Goal: Transaction & Acquisition: Purchase product/service

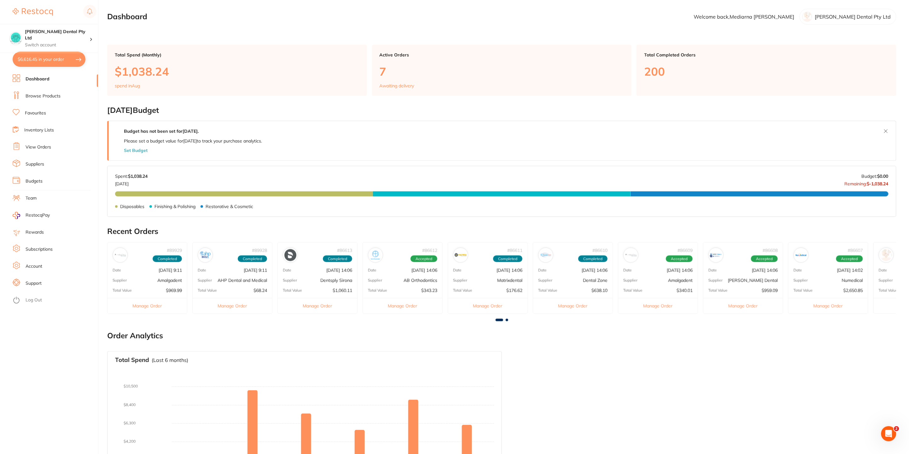
click at [43, 59] on button "$6,616.45 in your order" at bounding box center [49, 59] width 73 height 15
checkbox input "true"
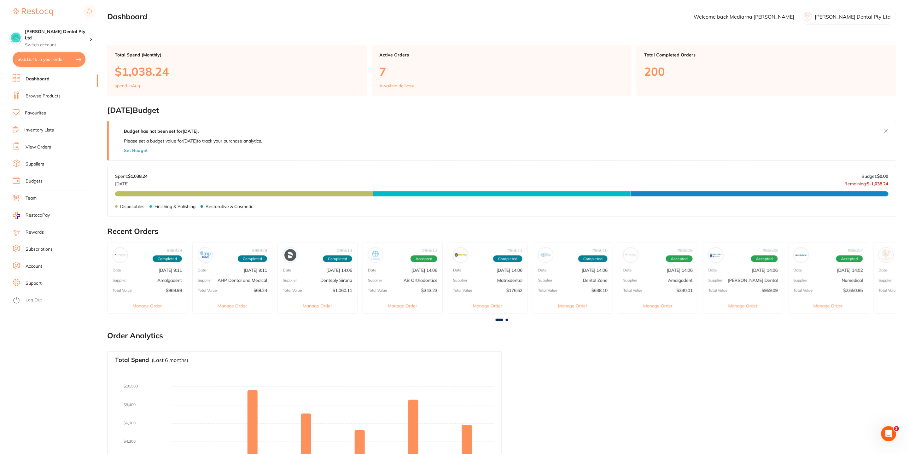
checkbox input "true"
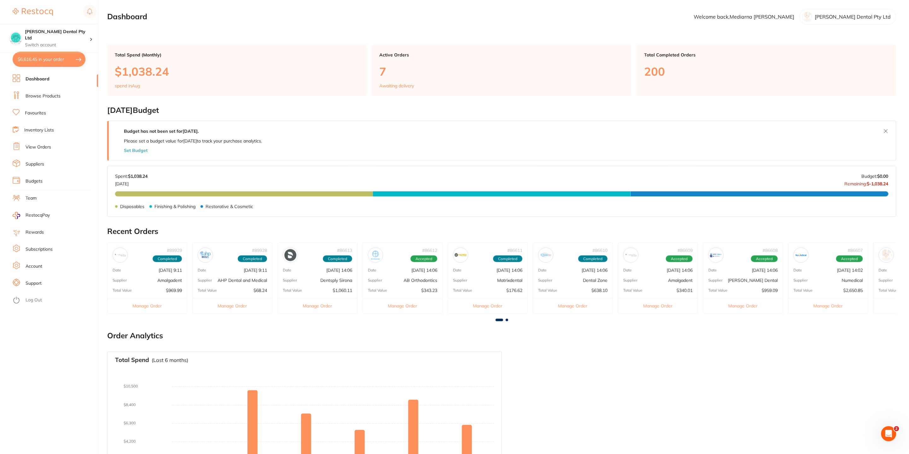
checkbox input "true"
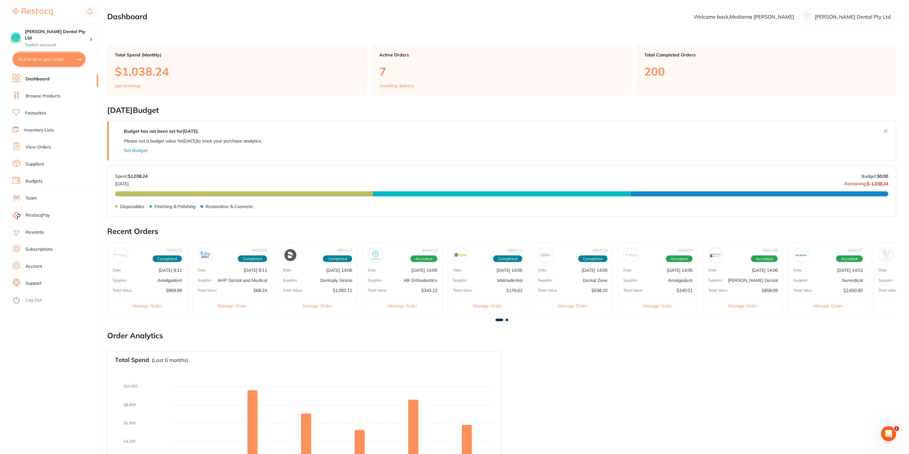
checkbox input "true"
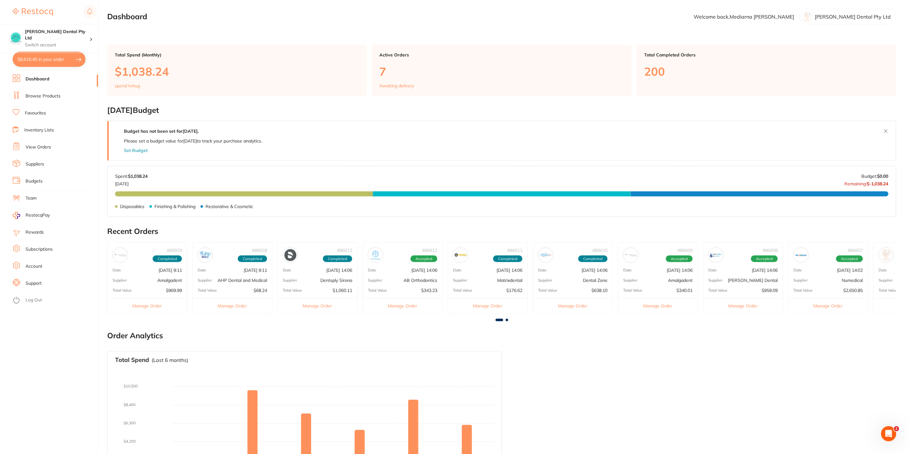
checkbox input "true"
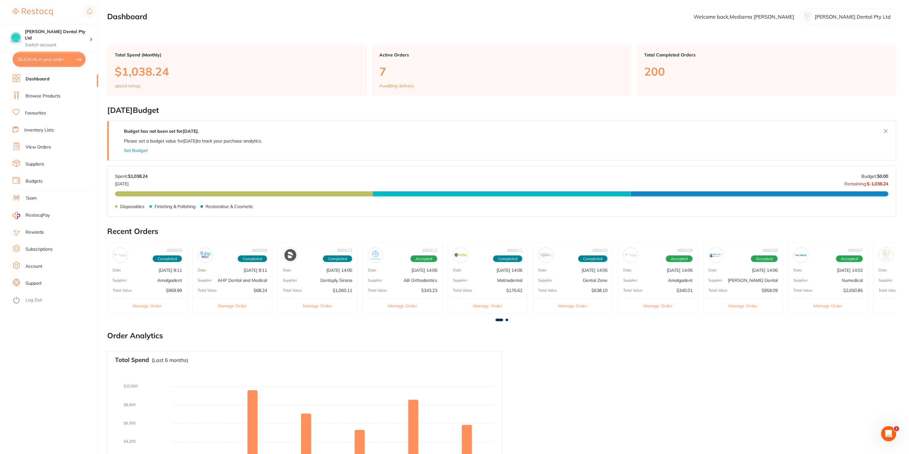
checkbox input "true"
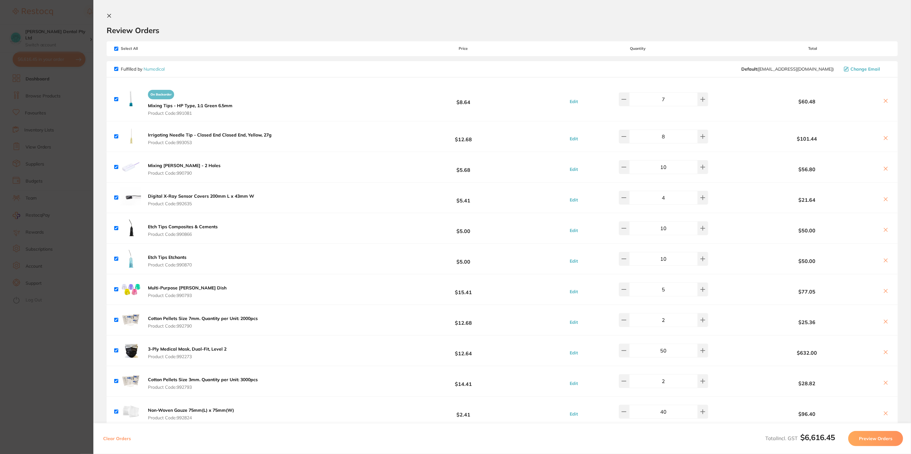
click at [108, 11] on section "Review Orders Your orders are being processed and we will notify you once we ha…" at bounding box center [501, 227] width 817 height 454
click at [107, 17] on icon at bounding box center [109, 15] width 5 height 5
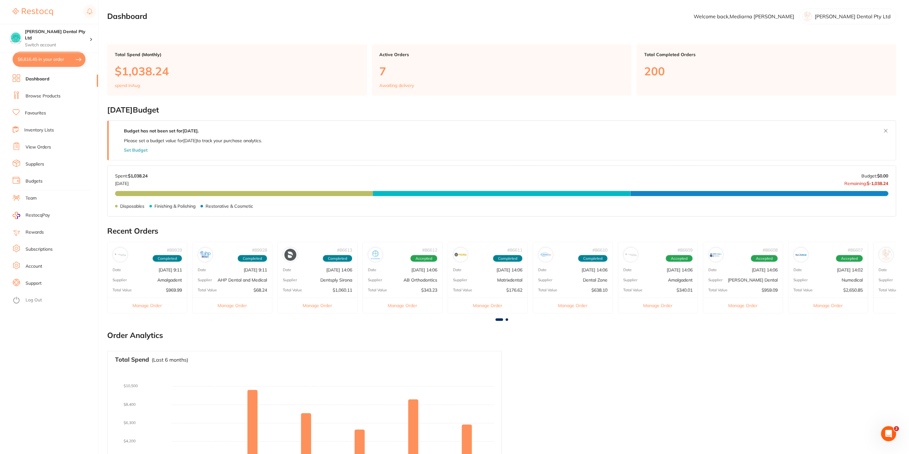
click at [36, 113] on link "Favourites" at bounding box center [35, 113] width 21 height 6
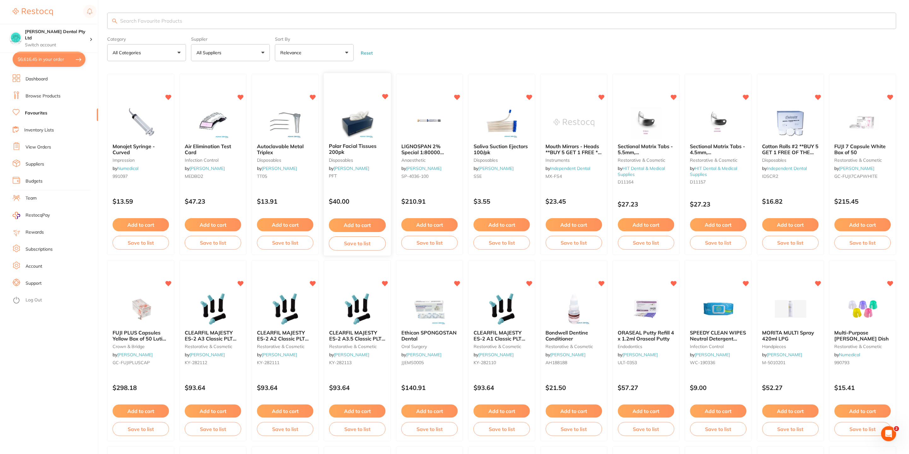
click at [377, 225] on button "Add to cart" at bounding box center [357, 226] width 57 height 14
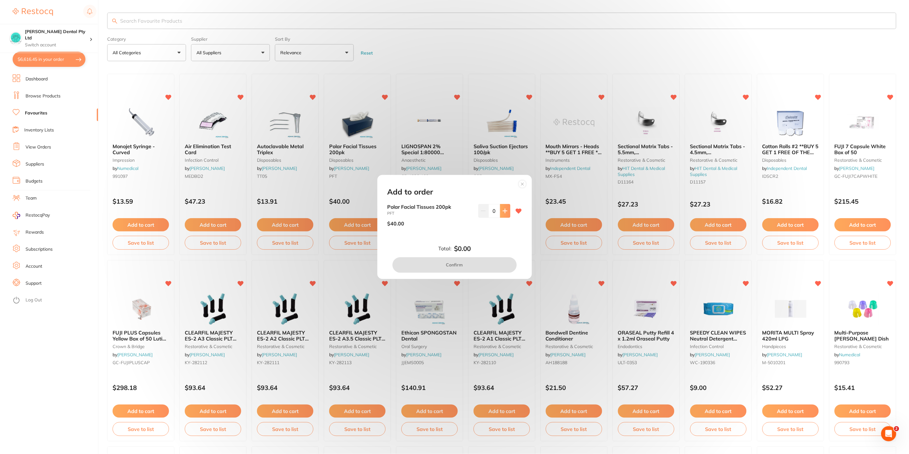
click at [503, 207] on button at bounding box center [505, 211] width 10 height 14
type input "1"
click at [461, 263] on button "Confirm" at bounding box center [455, 264] width 124 height 15
checkbox input "false"
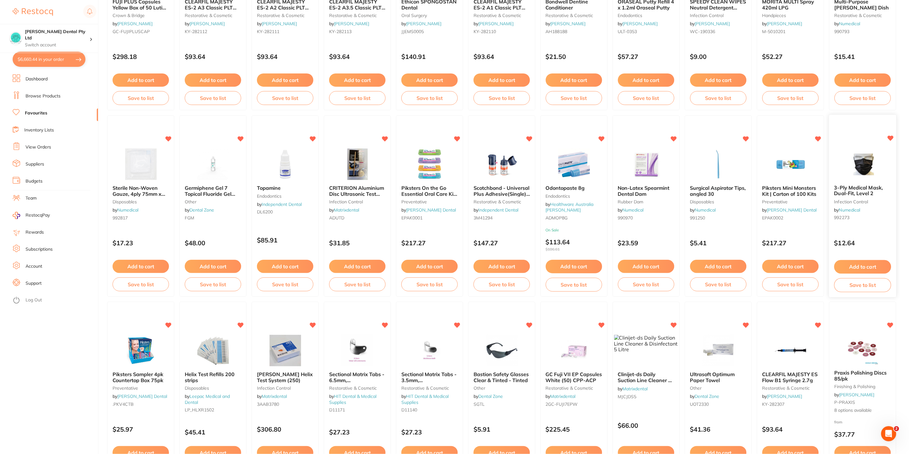
scroll to position [473, 0]
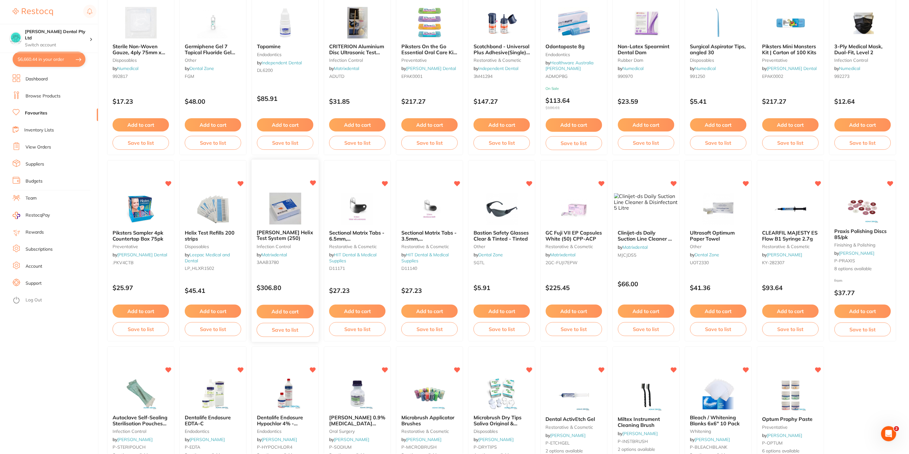
click at [291, 308] on button "Add to cart" at bounding box center [285, 312] width 57 height 14
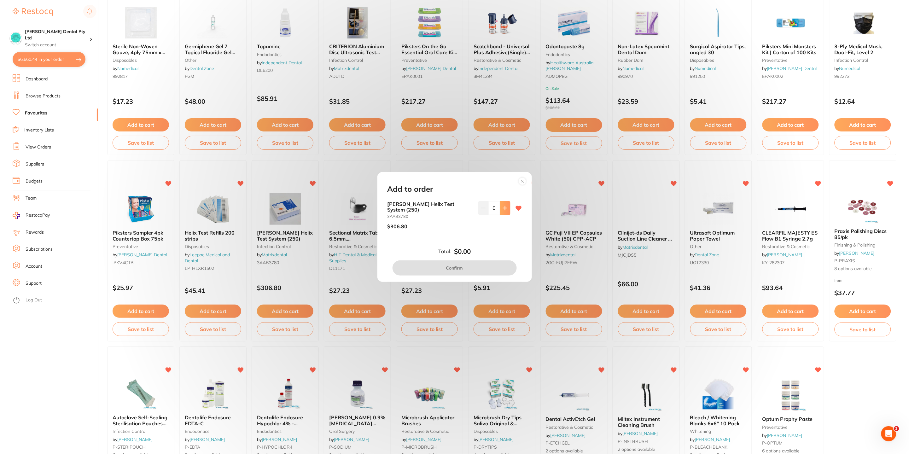
scroll to position [0, 0]
click at [505, 207] on icon at bounding box center [505, 208] width 5 height 5
type input "2"
click at [470, 271] on button "Confirm" at bounding box center [455, 267] width 124 height 15
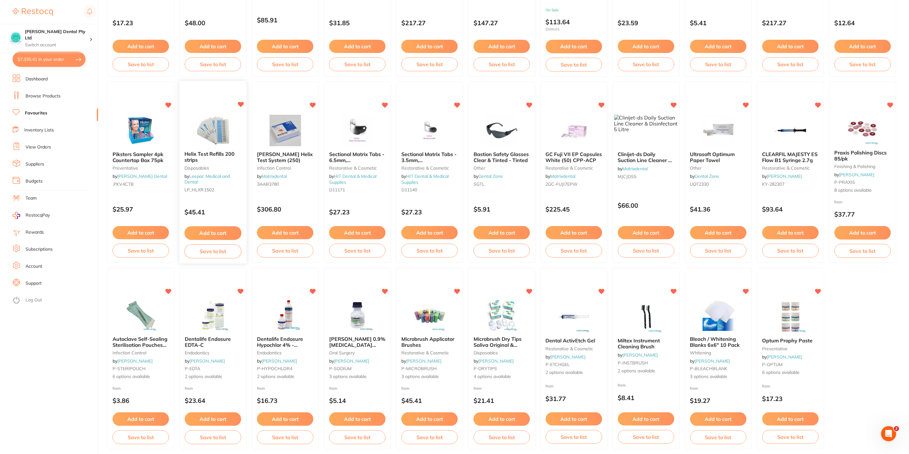
scroll to position [579, 0]
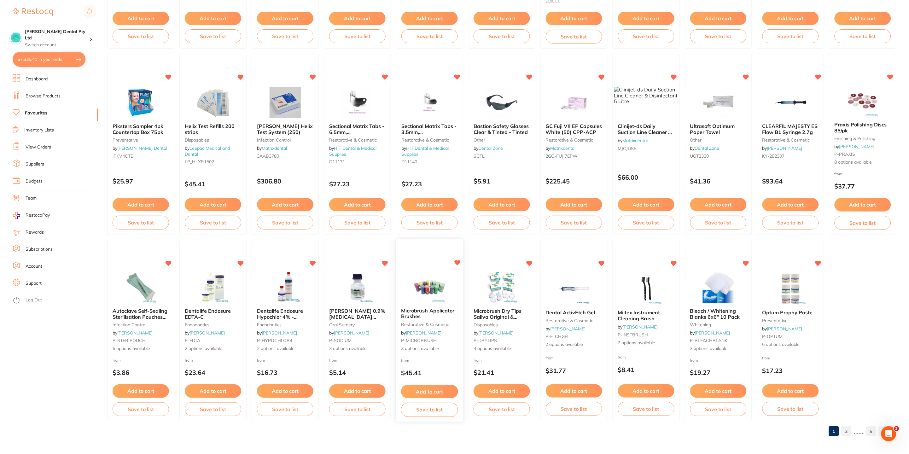
click at [440, 389] on button "Add to cart" at bounding box center [429, 392] width 57 height 14
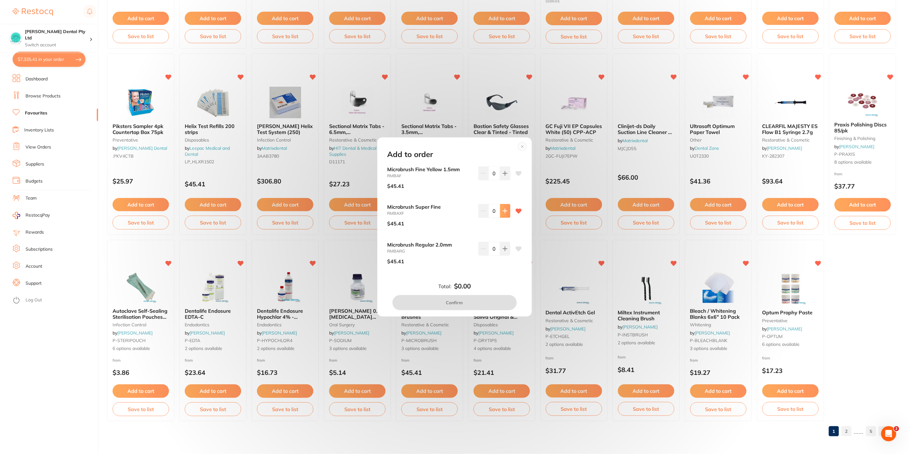
scroll to position [0, 0]
click at [505, 214] on button at bounding box center [505, 211] width 10 height 14
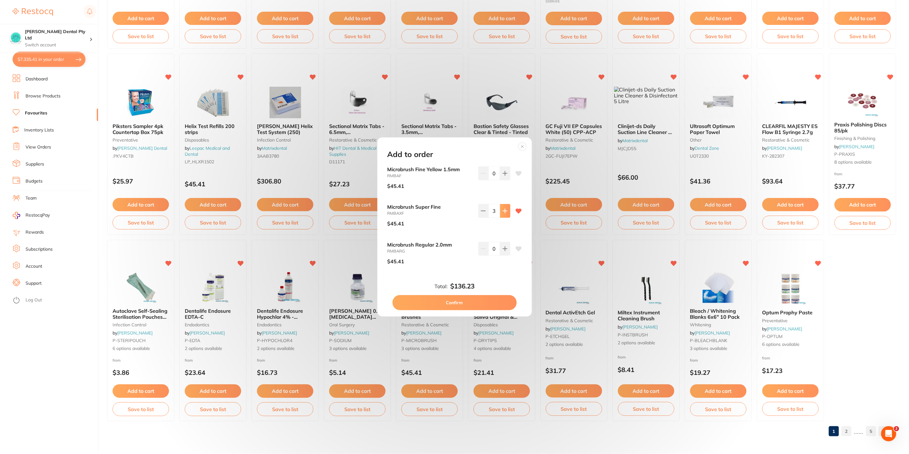
type input "4"
click at [487, 304] on button "Confirm" at bounding box center [455, 302] width 124 height 15
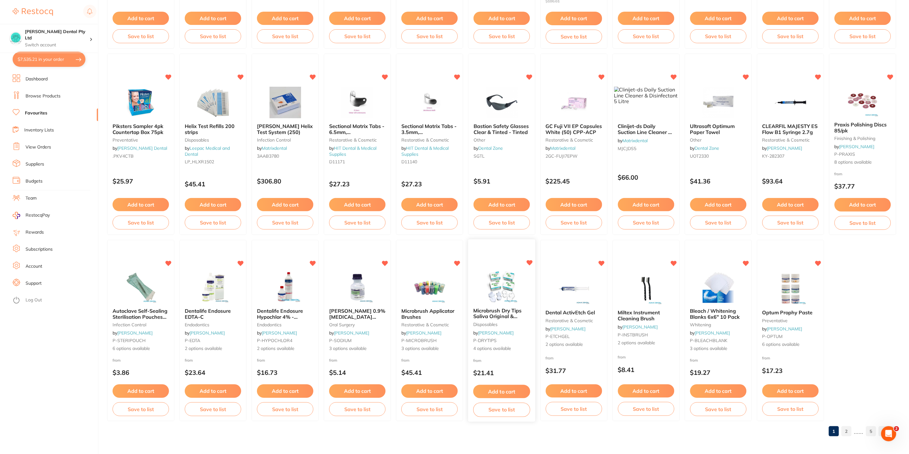
click at [506, 395] on button "Add to cart" at bounding box center [501, 392] width 57 height 14
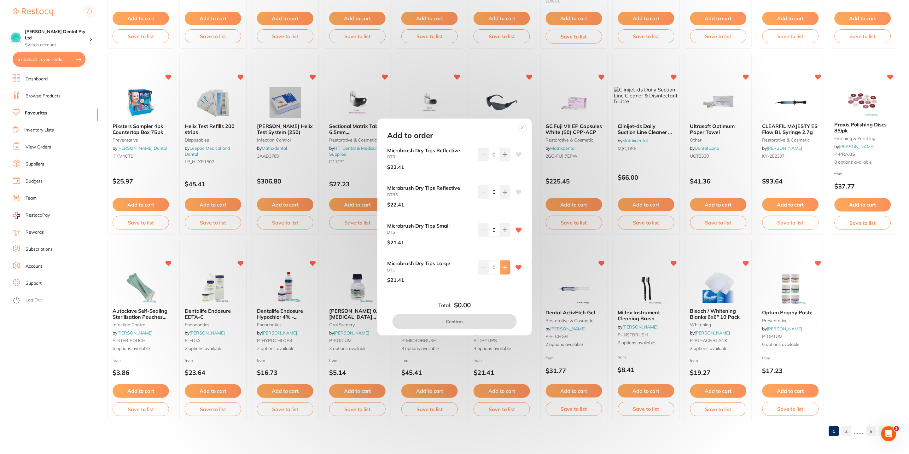
click at [503, 267] on icon at bounding box center [505, 267] width 5 height 5
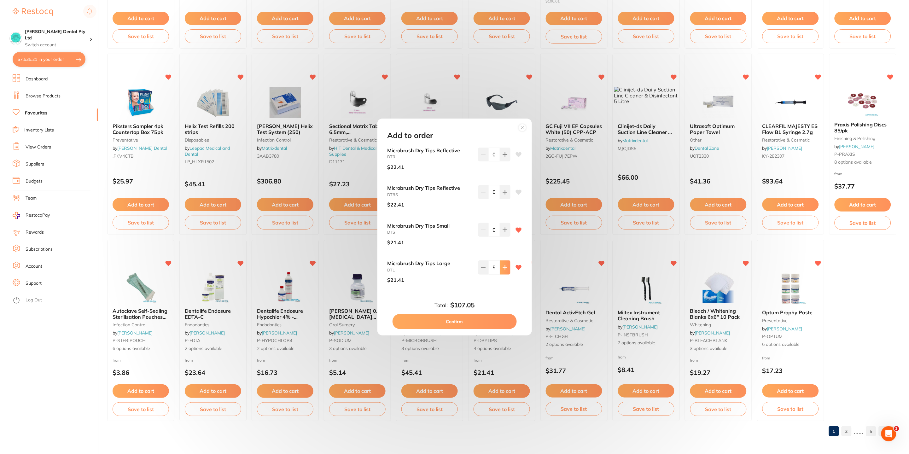
click at [503, 267] on icon at bounding box center [505, 267] width 5 height 5
type input "6"
click at [459, 322] on button "Confirm" at bounding box center [455, 321] width 124 height 15
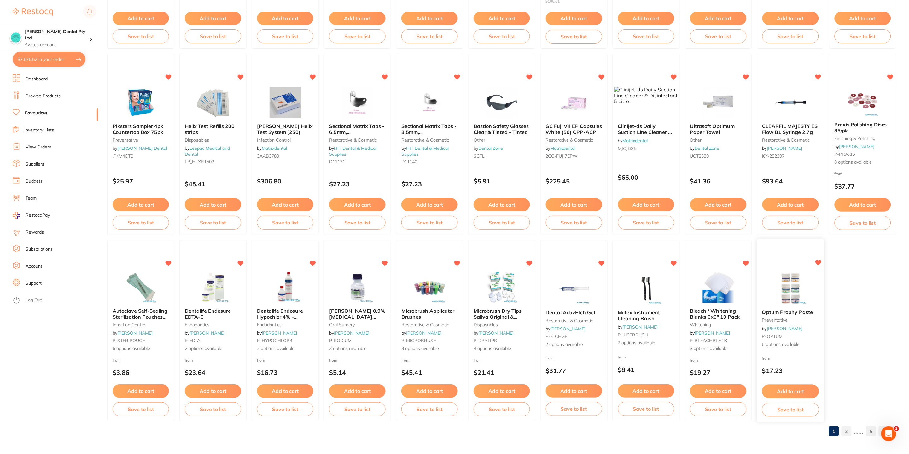
click at [799, 390] on button "Add to cart" at bounding box center [790, 392] width 57 height 14
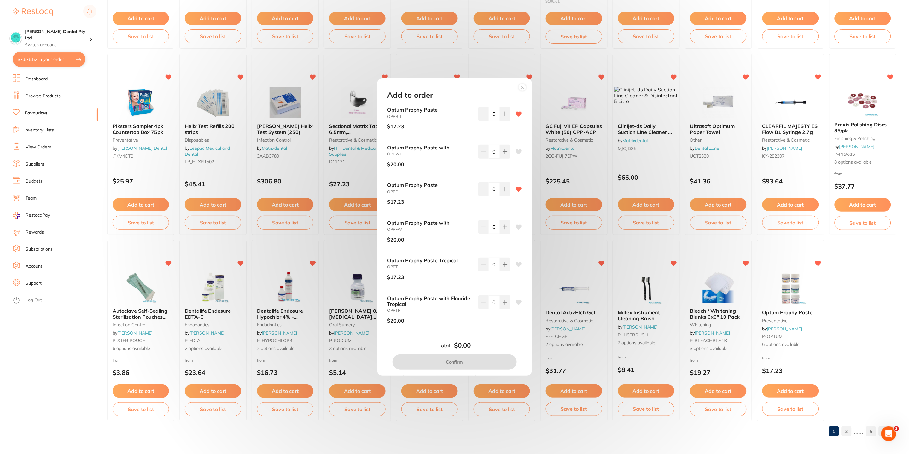
click at [879, 289] on div "Add to order Optum Prophy Paste OPPBU $17.23 0 Optum Prophy Paste with OPPWF $2…" at bounding box center [454, 227] width 909 height 454
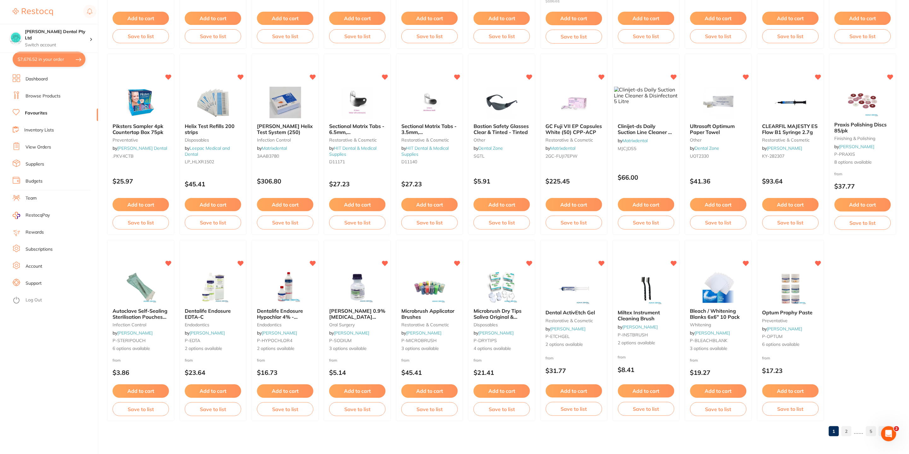
click at [848, 432] on link "2" at bounding box center [847, 431] width 10 height 13
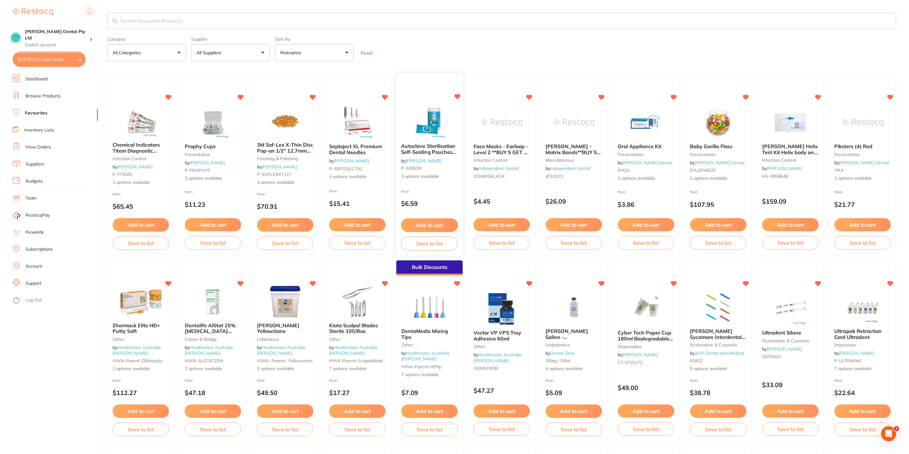
click at [435, 155] on span "Autoclave Sterilisation Self-Sealing Pouches 135 x 260mm 200/pk" at bounding box center [428, 152] width 55 height 18
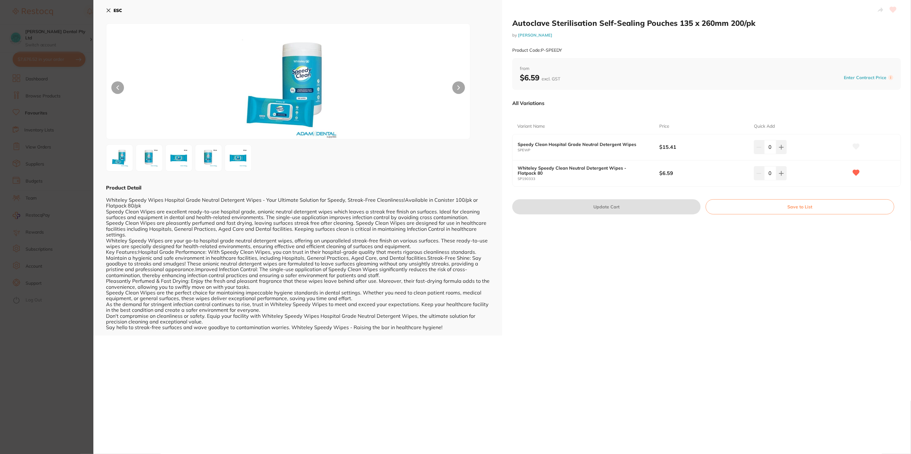
click at [761, 174] on div "0" at bounding box center [770, 173] width 33 height 14
type input "100"
click at [752, 265] on div "Autoclave Sterilisation Self-Sealing Pouches 135 x 260mm 200/pk by [PERSON_NAME…" at bounding box center [706, 168] width 409 height 336
click at [649, 204] on button "Update Cart" at bounding box center [606, 206] width 188 height 15
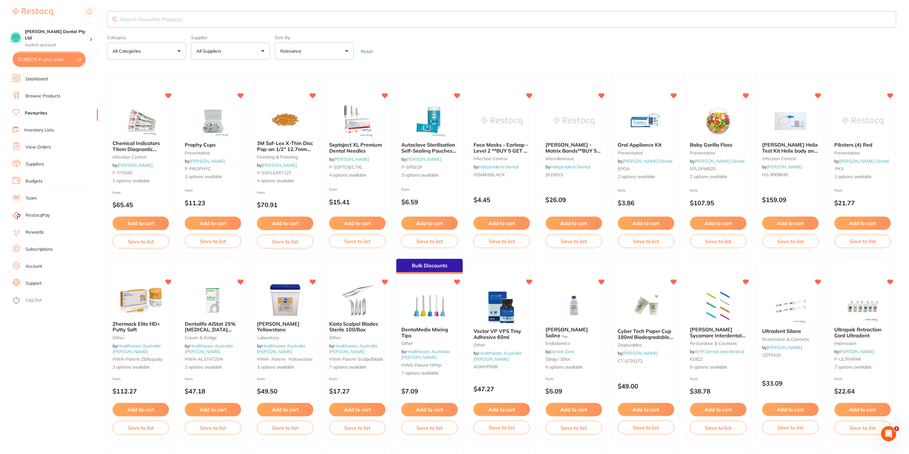
click at [50, 59] on button "$7,683.76 in your order" at bounding box center [49, 59] width 73 height 15
checkbox input "true"
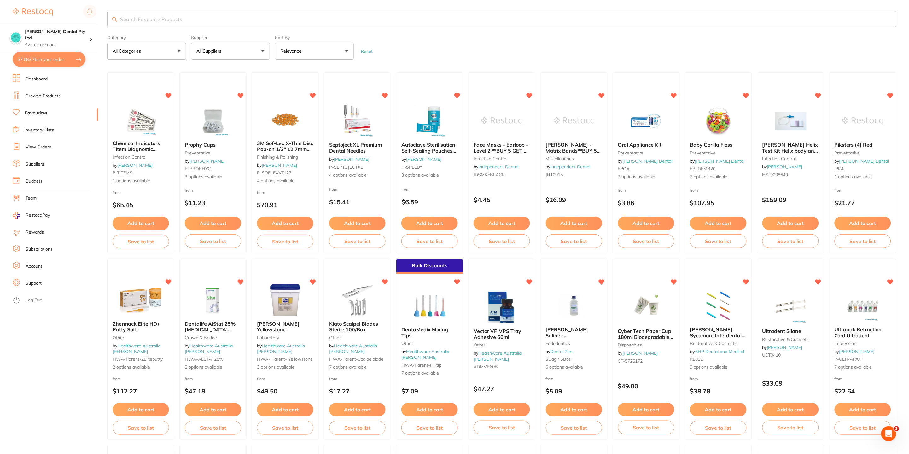
checkbox input "true"
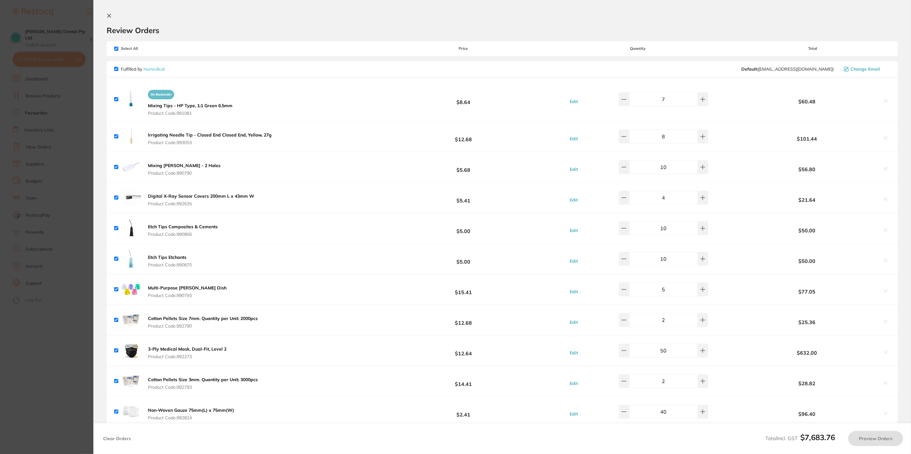
type input "100"
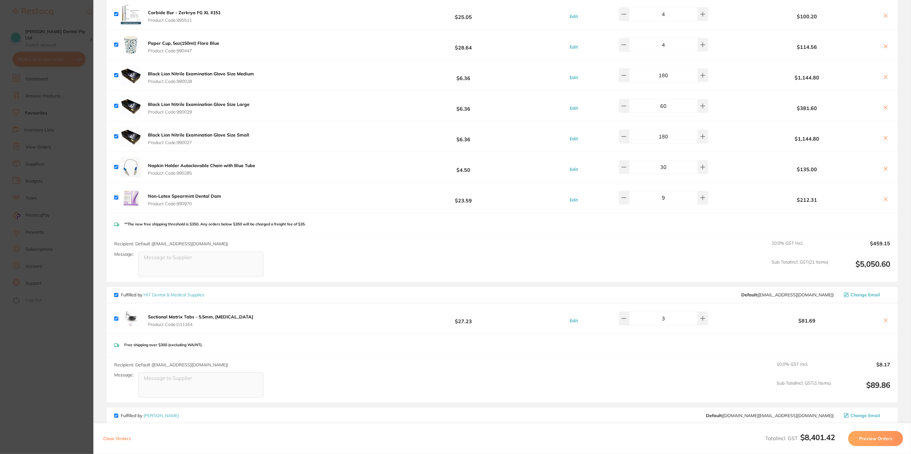
scroll to position [709, 0]
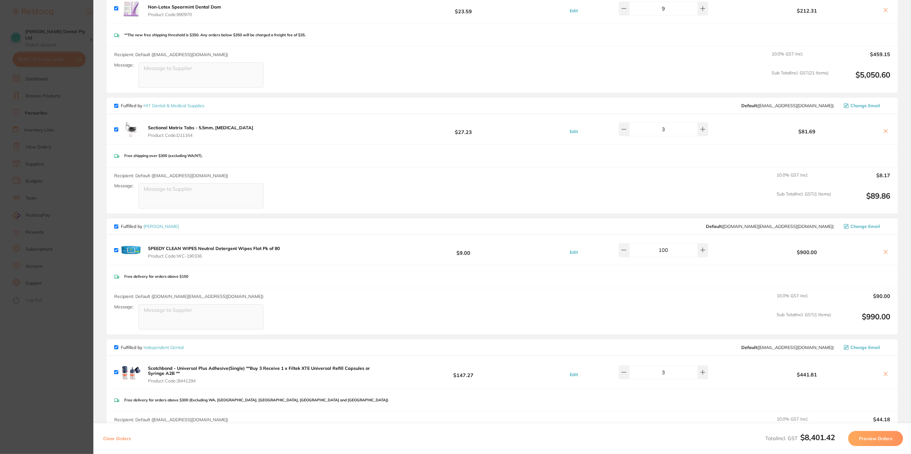
click at [885, 252] on icon at bounding box center [885, 251] width 5 height 5
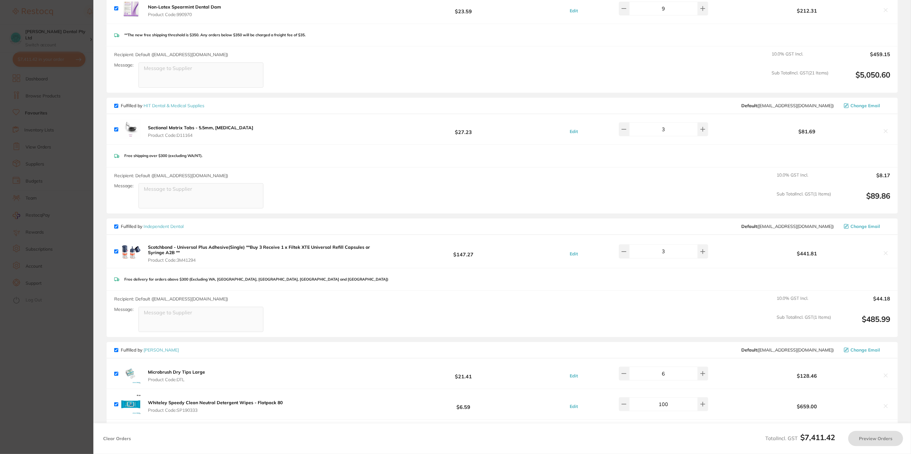
checkbox input "true"
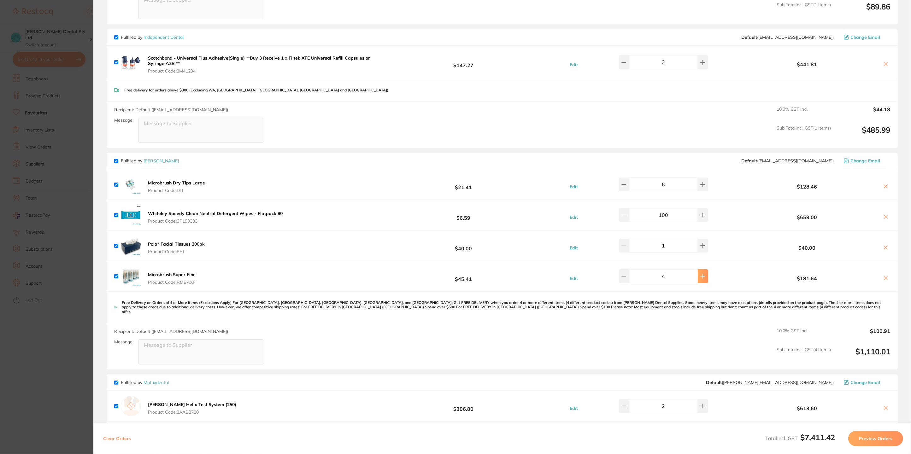
click at [700, 274] on icon at bounding box center [702, 276] width 5 height 5
click at [700, 274] on icon at bounding box center [702, 276] width 4 height 4
type input "6"
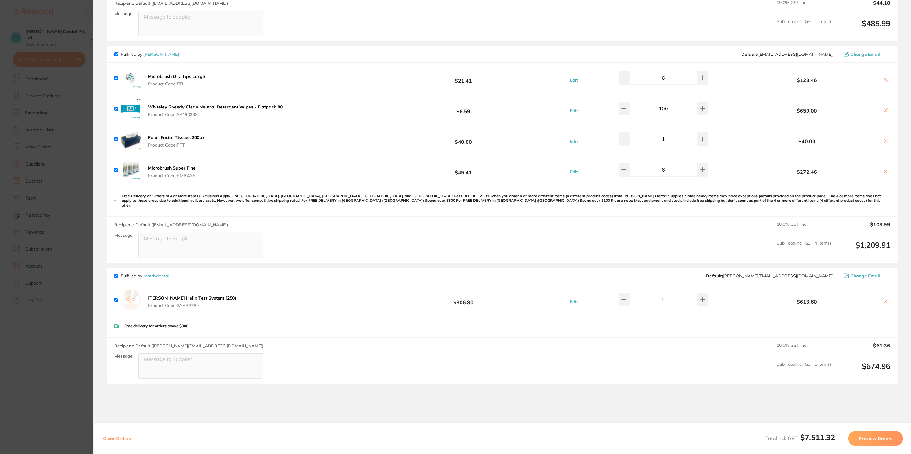
scroll to position [1079, 0]
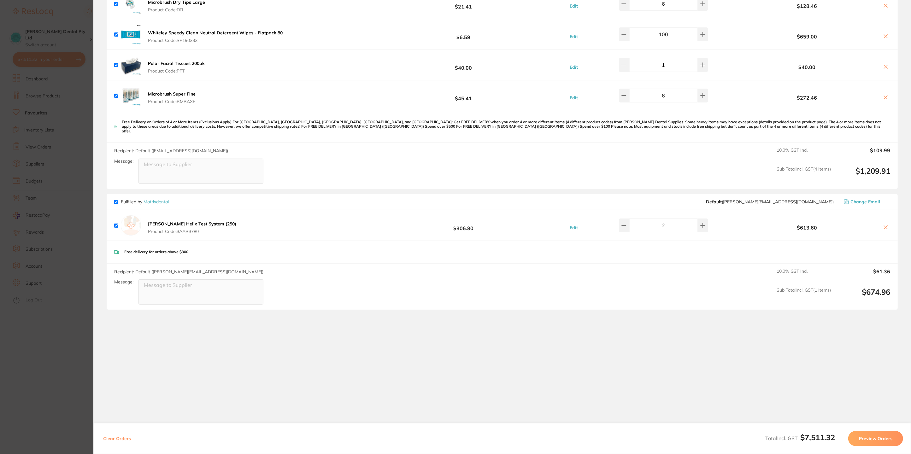
drag, startPoint x: 55, startPoint y: 354, endPoint x: 62, endPoint y: 346, distance: 11.4
click at [55, 354] on section "Update RRP Set your pre negotiated price for this item. Item Agreed RRP (excl. …" at bounding box center [455, 227] width 911 height 454
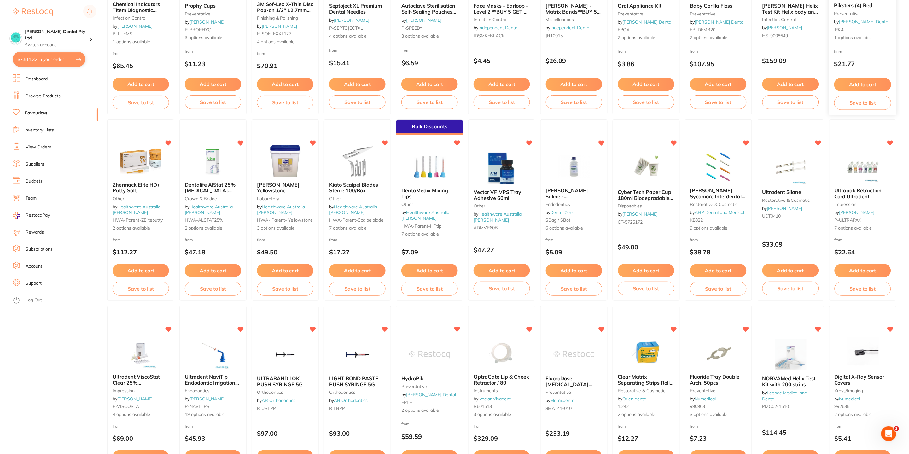
scroll to position [191, 0]
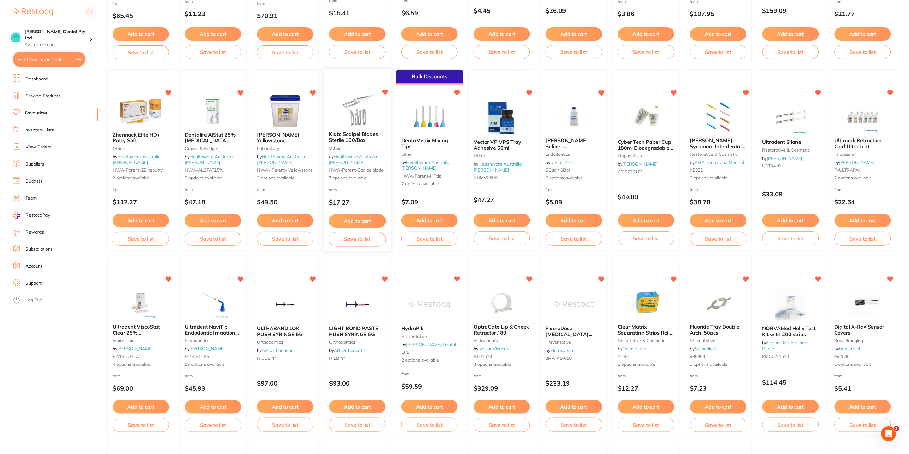
click at [354, 219] on button "Add to cart" at bounding box center [357, 221] width 57 height 14
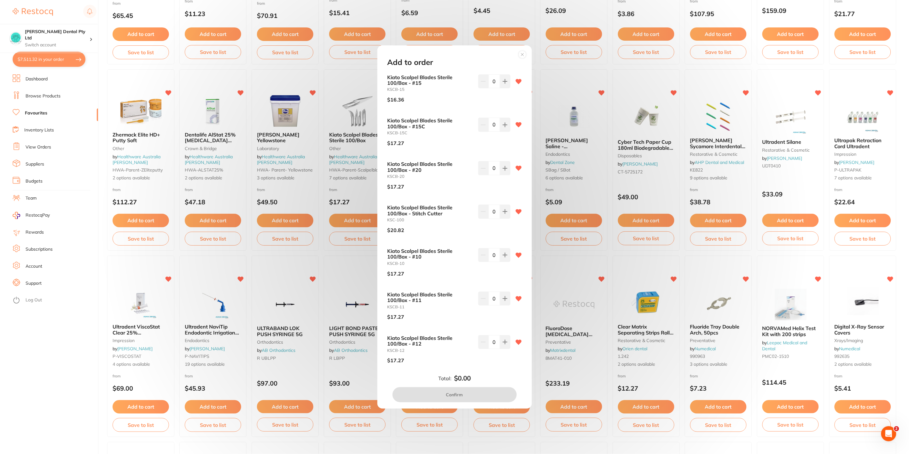
scroll to position [0, 0]
click at [503, 128] on button at bounding box center [505, 125] width 10 height 14
type input "2"
click at [464, 396] on button "Confirm" at bounding box center [455, 394] width 124 height 15
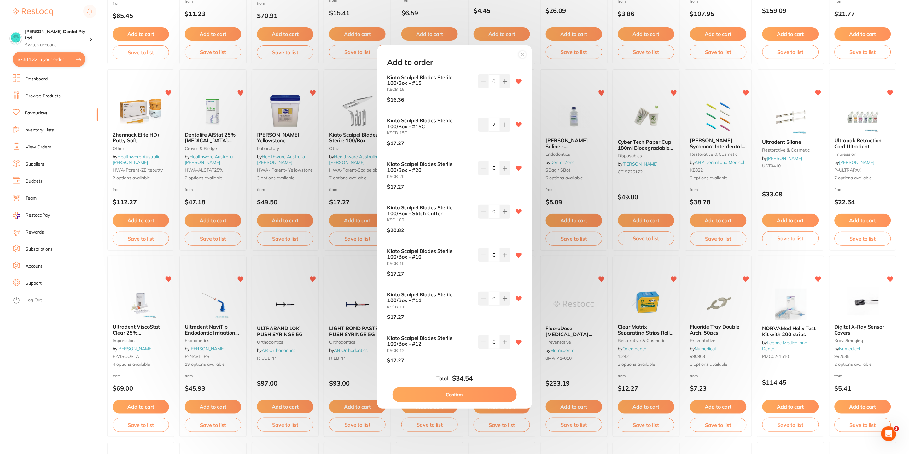
checkbox input "false"
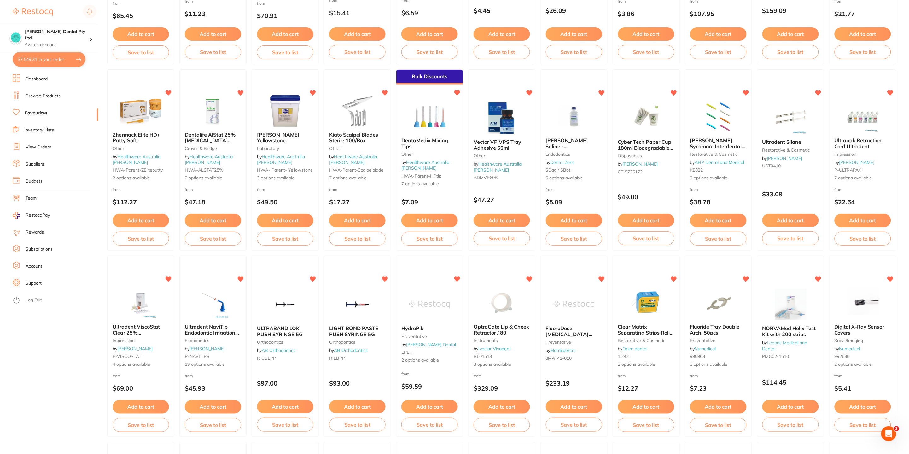
drag, startPoint x: 135, startPoint y: 222, endPoint x: 194, endPoint y: 199, distance: 63.8
click at [135, 222] on button "Add to cart" at bounding box center [141, 220] width 56 height 13
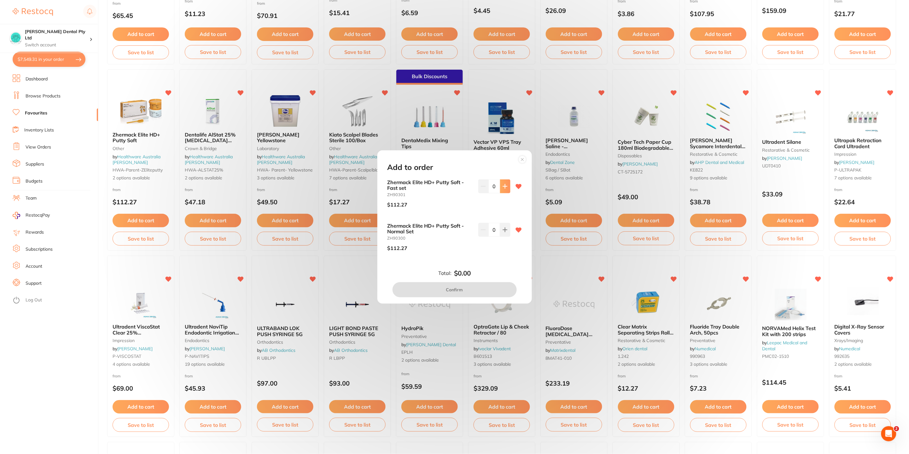
click at [505, 186] on icon at bounding box center [505, 186] width 4 height 4
click at [484, 183] on button at bounding box center [483, 186] width 10 height 14
type input "0"
click at [503, 229] on icon at bounding box center [505, 230] width 4 height 4
click at [504, 229] on icon at bounding box center [505, 230] width 4 height 4
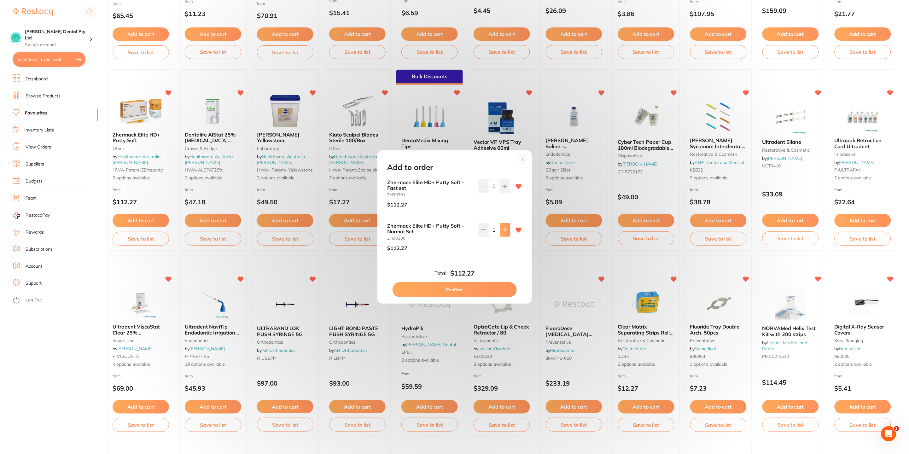
type input "2"
click at [487, 290] on button "Confirm" at bounding box center [455, 289] width 124 height 15
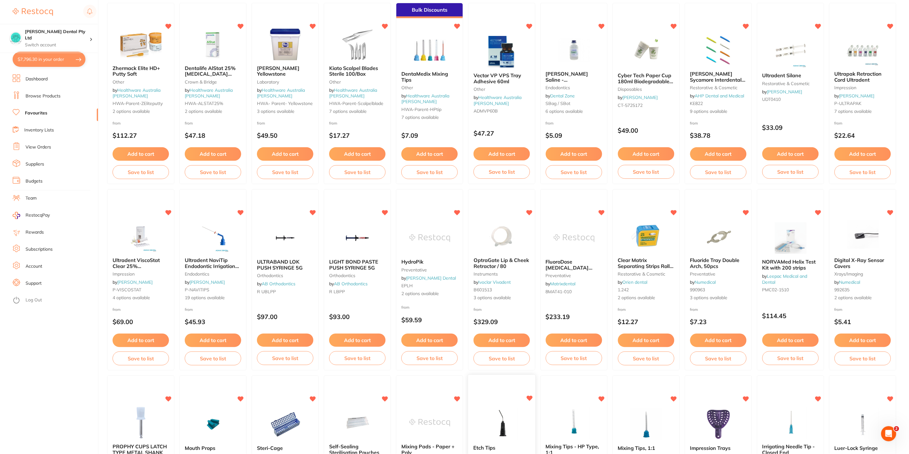
scroll to position [380, 0]
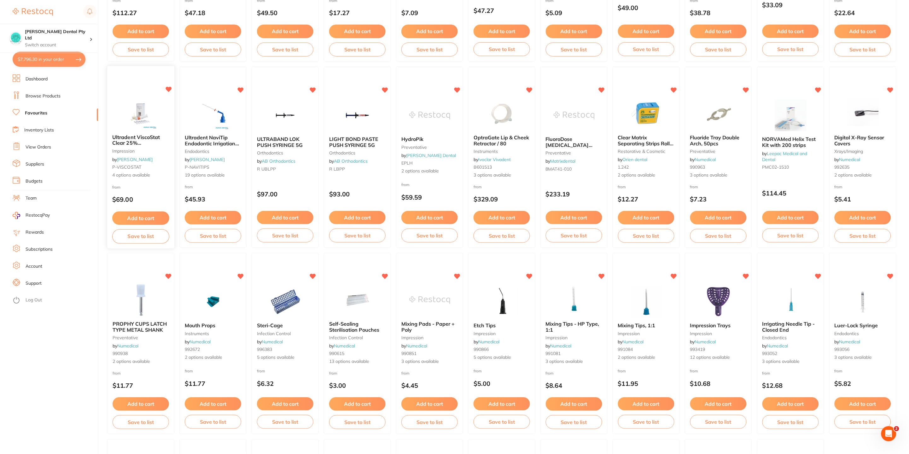
click at [146, 220] on button "Add to cart" at bounding box center [140, 219] width 57 height 14
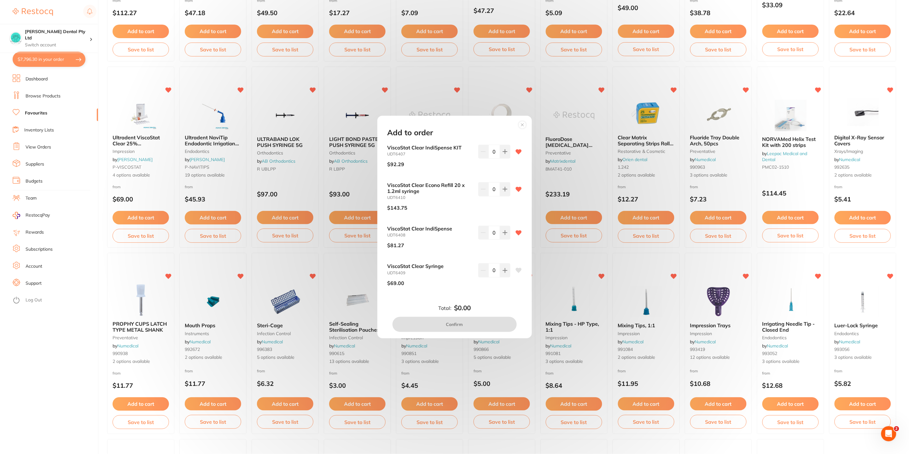
scroll to position [0, 0]
click at [503, 191] on icon at bounding box center [505, 189] width 5 height 5
type input "3"
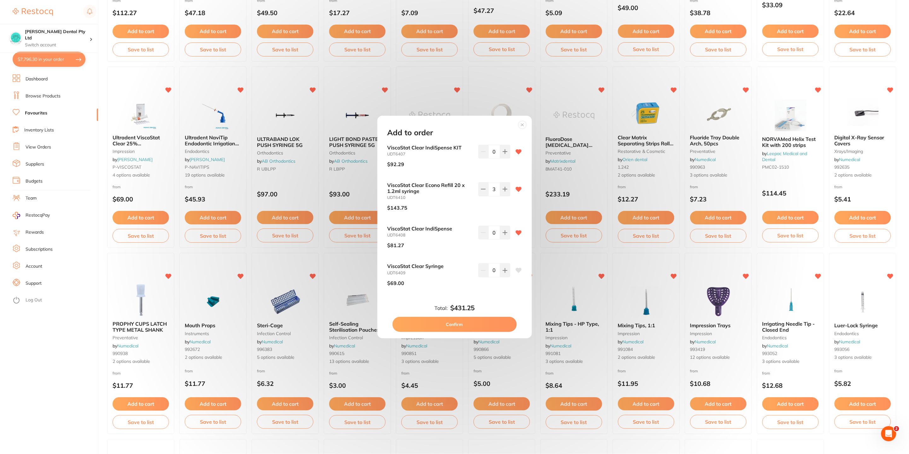
click at [472, 326] on button "Confirm" at bounding box center [455, 324] width 124 height 15
checkbox input "false"
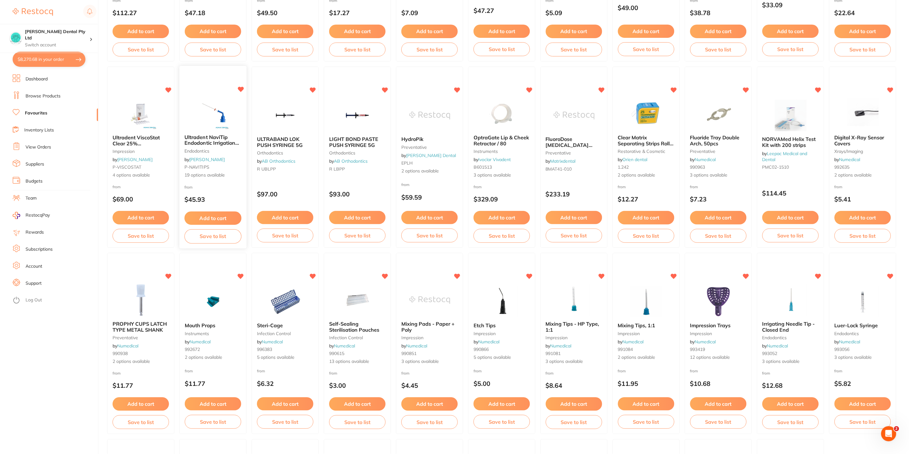
click at [219, 220] on button "Add to cart" at bounding box center [212, 219] width 57 height 14
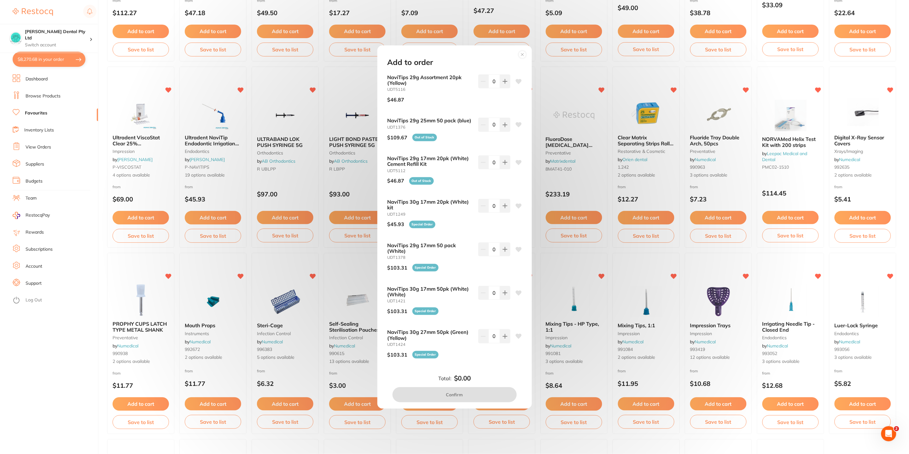
click at [907, 256] on div "Add to order NaviTips 29g Assortment 20pk (Yellow) UDT5116 $46.87 0 NaviTips 29…" at bounding box center [454, 227] width 909 height 454
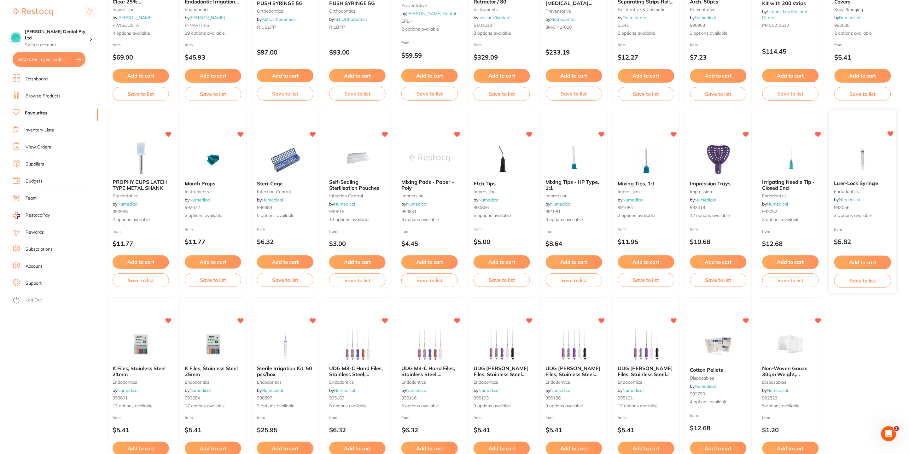
scroll to position [579, 0]
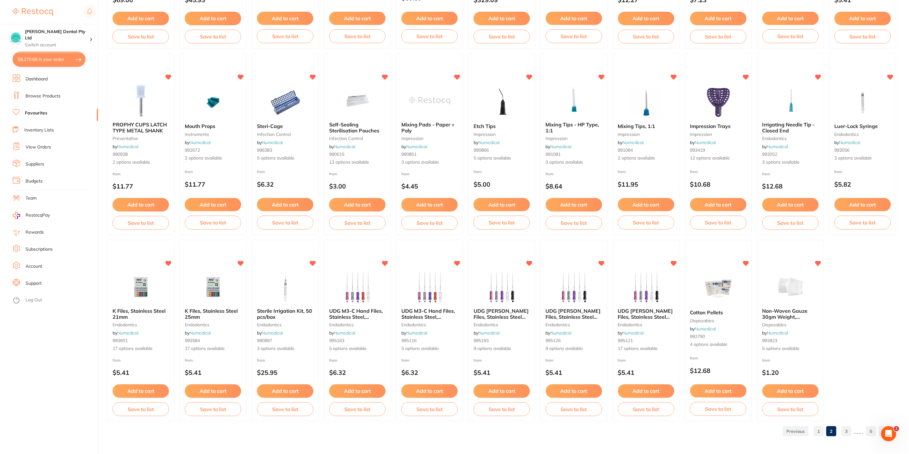
drag, startPoint x: 789, startPoint y: 312, endPoint x: 885, endPoint y: 310, distance: 96.2
click at [789, 312] on span "Non-Woven Gauze 30gm Weight, 200pcs/pack" at bounding box center [784, 317] width 45 height 18
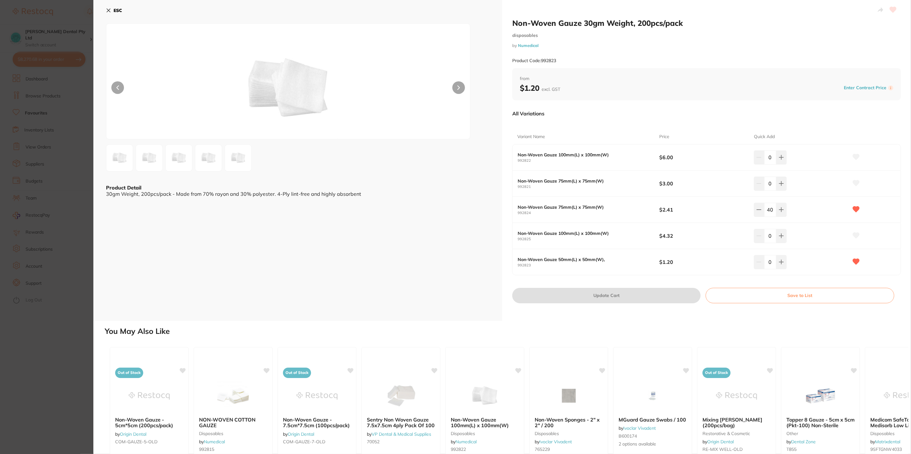
click at [770, 260] on input "0" at bounding box center [770, 262] width 12 height 14
click at [767, 262] on input "40" at bounding box center [770, 262] width 12 height 14
type input "20"
drag, startPoint x: 682, startPoint y: 328, endPoint x: 685, endPoint y: 325, distance: 4.0
click at [682, 327] on h2 "You May Also Like" at bounding box center [506, 331] width 803 height 9
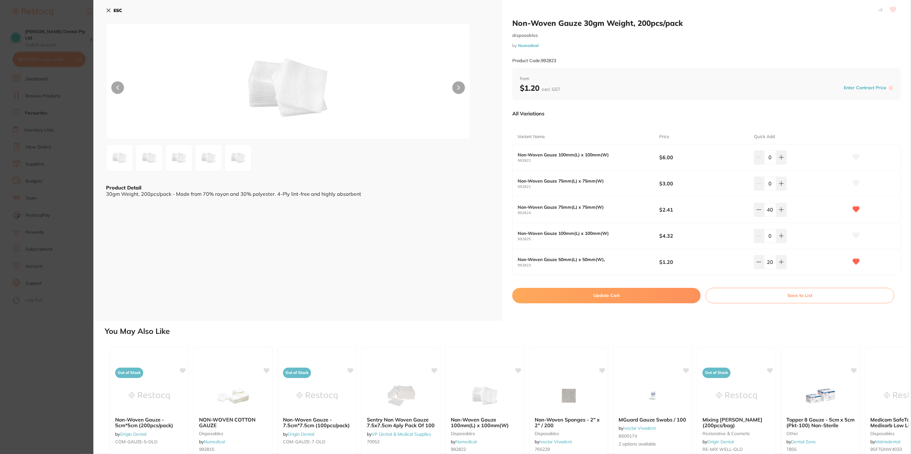
click at [628, 293] on button "Update Cart" at bounding box center [606, 295] width 188 height 15
checkbox input "false"
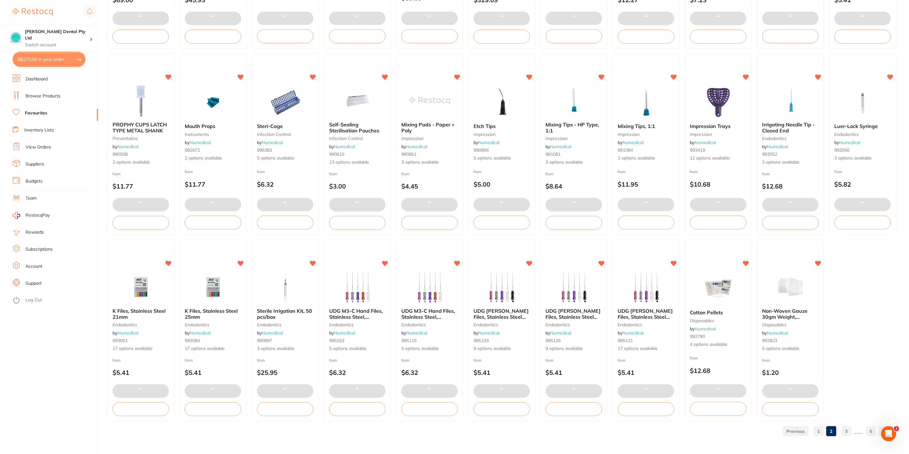
type input "20"
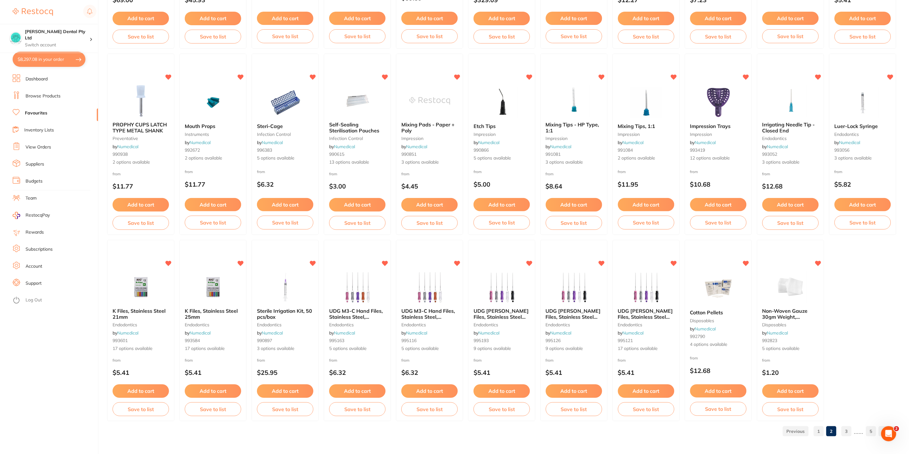
click at [847, 429] on link "3" at bounding box center [847, 431] width 10 height 13
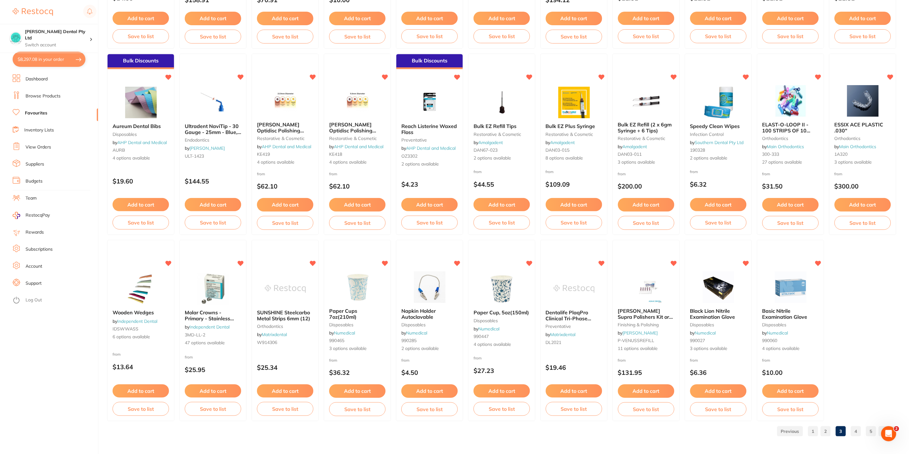
drag, startPoint x: 235, startPoint y: 125, endPoint x: 244, endPoint y: 127, distance: 10.2
click at [235, 125] on span "Ultradent NaviTip - 30 Gauge - 25mm - Blue, 50-Pack" at bounding box center [213, 132] width 56 height 18
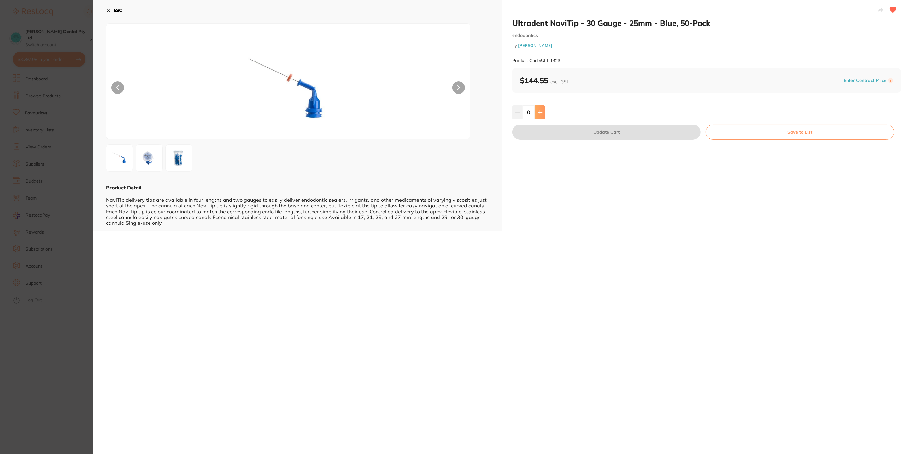
click at [540, 113] on icon at bounding box center [539, 112] width 5 height 5
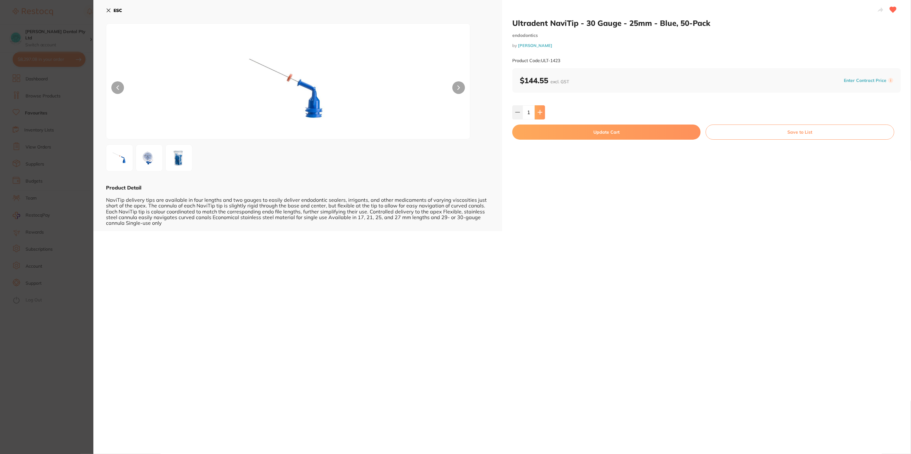
click at [540, 113] on icon at bounding box center [539, 112] width 5 height 5
type input "4"
click at [577, 134] on button "Update Cart" at bounding box center [606, 132] width 188 height 15
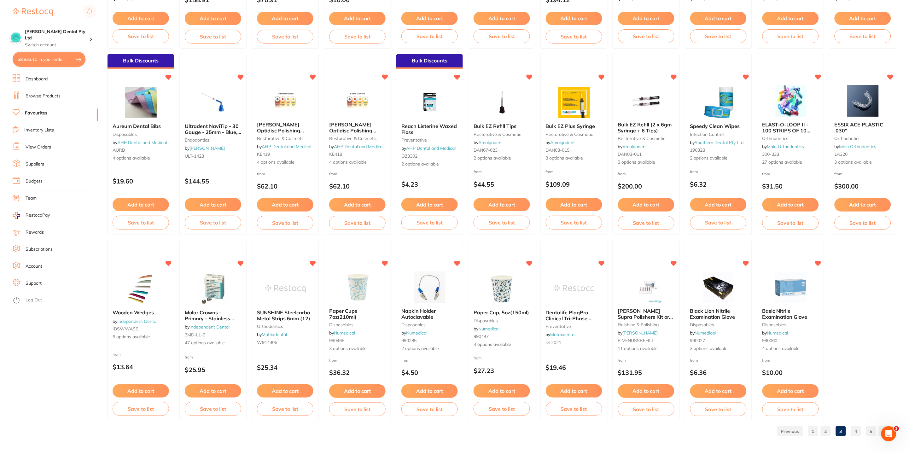
drag, startPoint x: 490, startPoint y: 129, endPoint x: 500, endPoint y: 129, distance: 9.8
click at [490, 129] on div "Bulk EZ Refill Tips restorative & cosmetic by Amalgadent DAN67-023 2 options av…" at bounding box center [502, 142] width 67 height 48
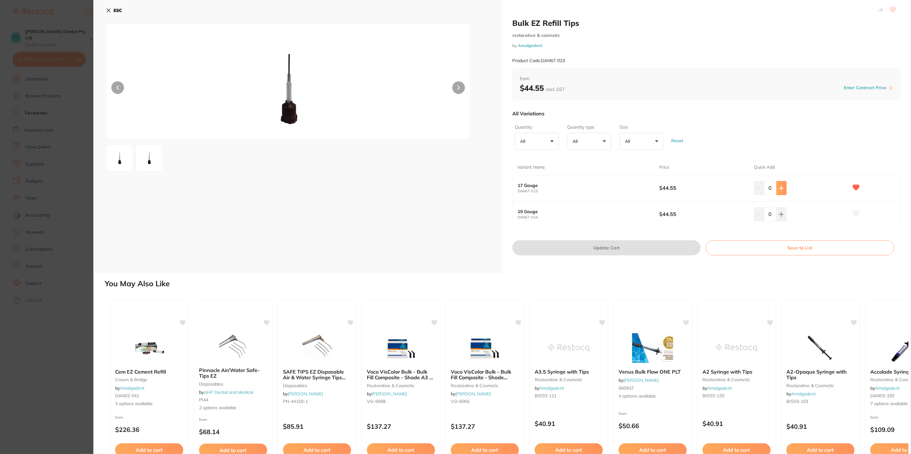
click at [781, 186] on icon at bounding box center [781, 188] width 5 height 5
type input "4"
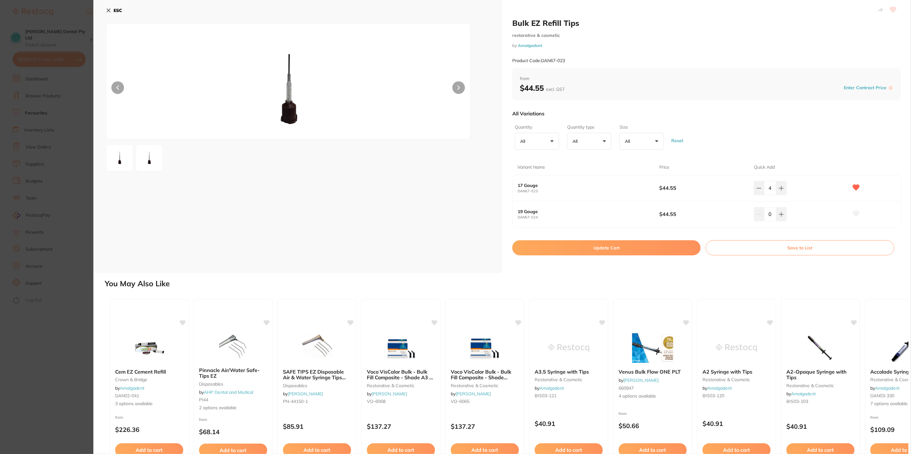
click at [600, 248] on button "Update Cart" at bounding box center [606, 247] width 188 height 15
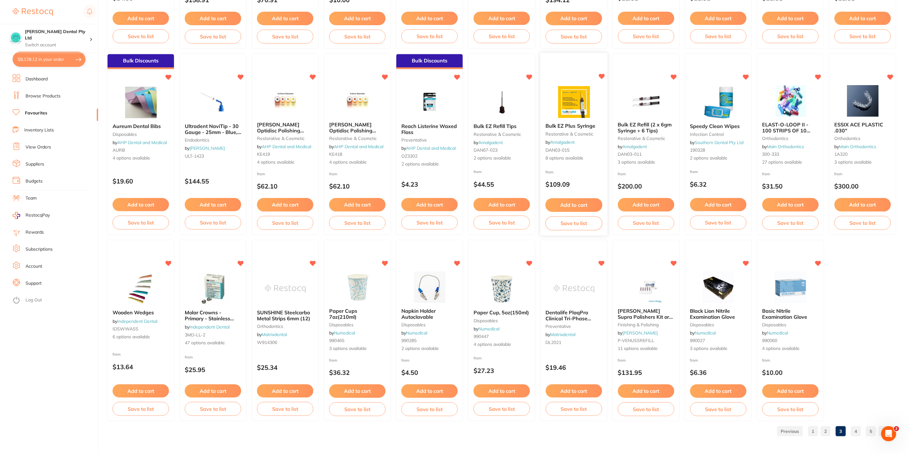
click at [580, 112] on img at bounding box center [573, 102] width 41 height 32
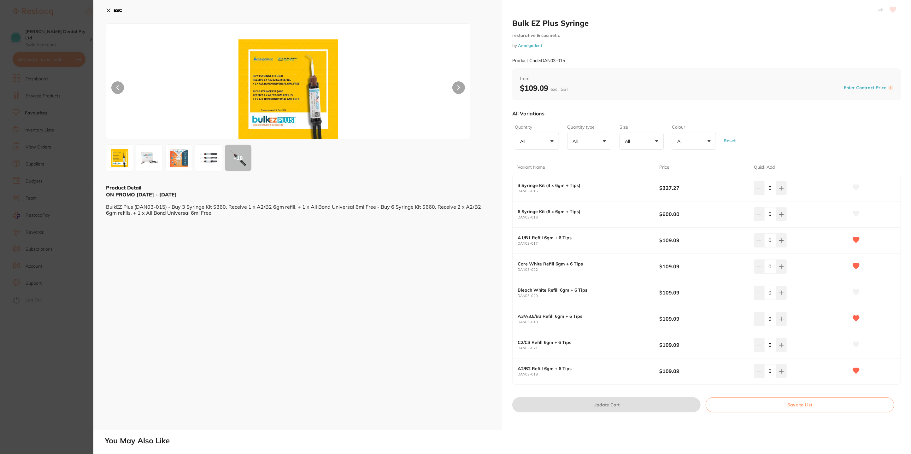
click at [425, 357] on div "ESC + 18 Product Detail ON PROMO [DATE] - [DATE] BulkEZ Plus (DAN03-015) - Buy …" at bounding box center [297, 215] width 409 height 430
click at [111, 8] on button "ESC" at bounding box center [114, 10] width 16 height 11
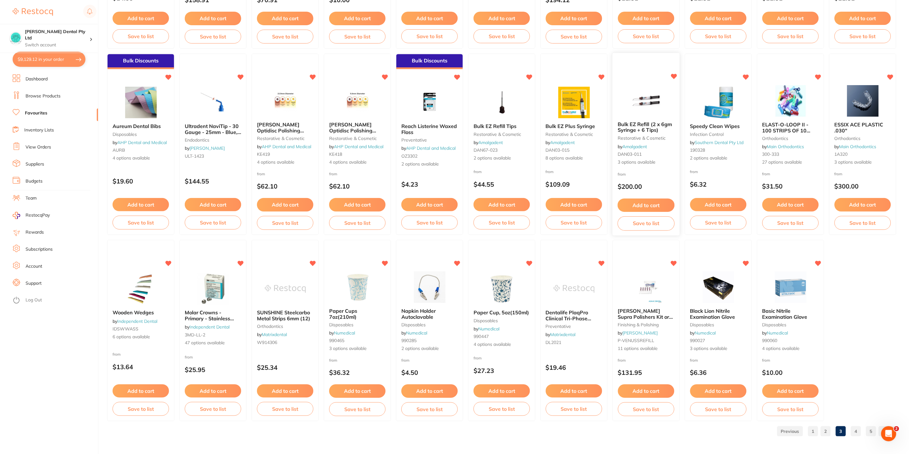
click at [647, 127] on span "Bulk EZ Refill (2 x 6gm Syringe + 6 Tips)" at bounding box center [645, 127] width 55 height 12
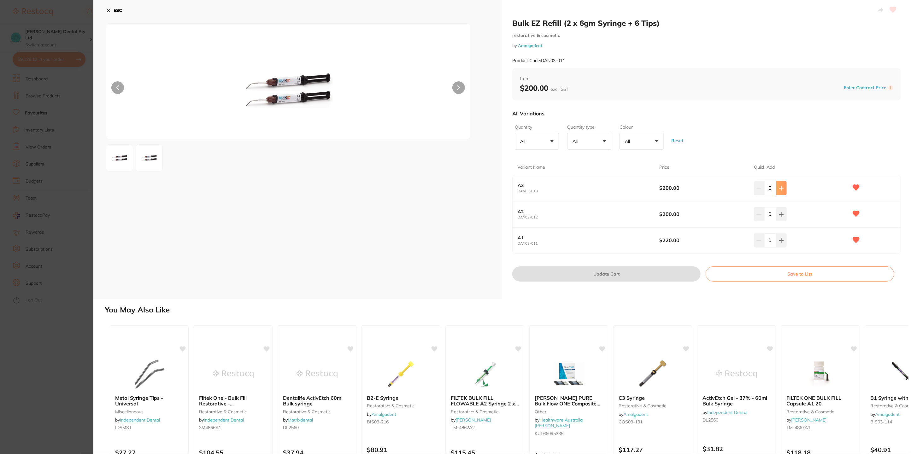
click at [780, 189] on icon at bounding box center [781, 188] width 4 height 4
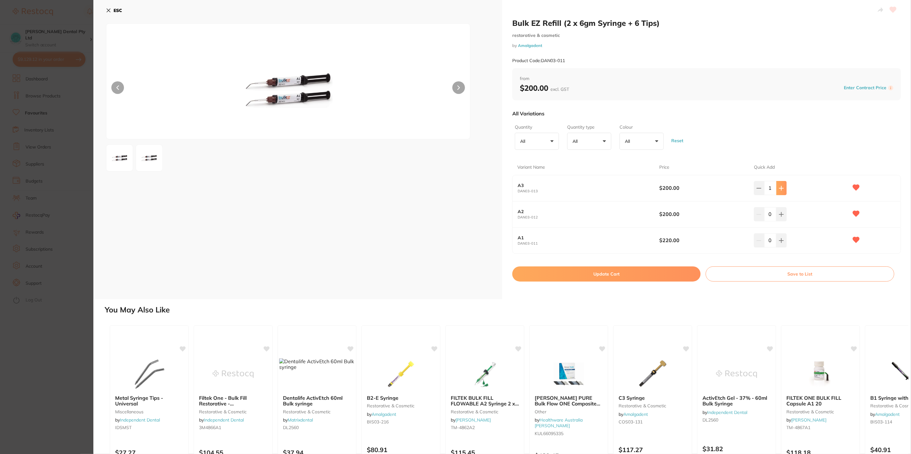
click at [780, 189] on icon at bounding box center [781, 188] width 4 height 4
type input "5"
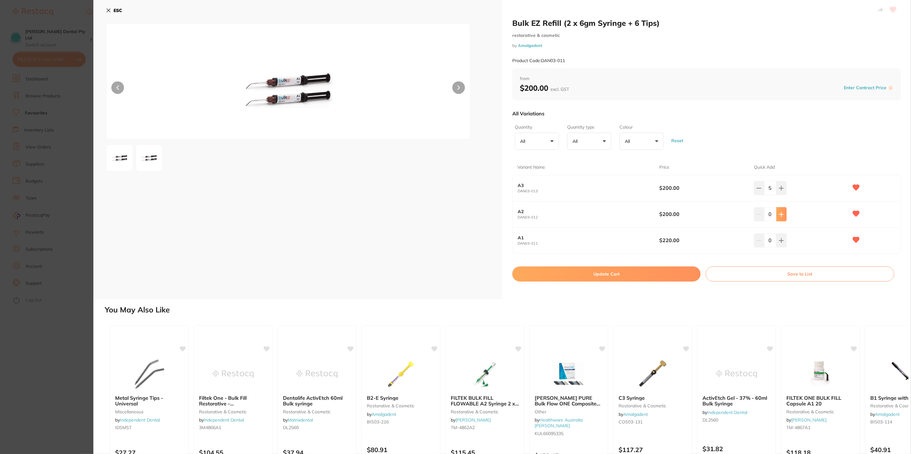
click at [781, 216] on icon at bounding box center [781, 214] width 5 height 5
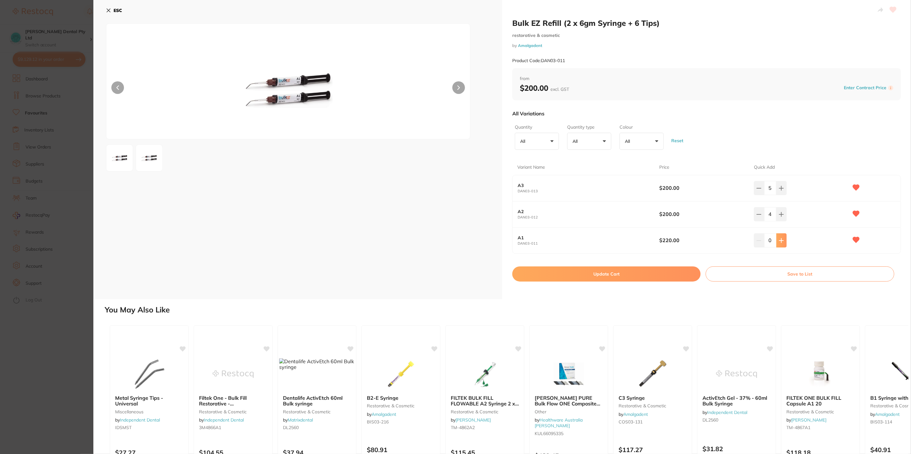
type input "5"
click at [780, 240] on icon at bounding box center [781, 240] width 4 height 4
type input "2"
click at [646, 277] on button "Update Cart" at bounding box center [606, 273] width 188 height 15
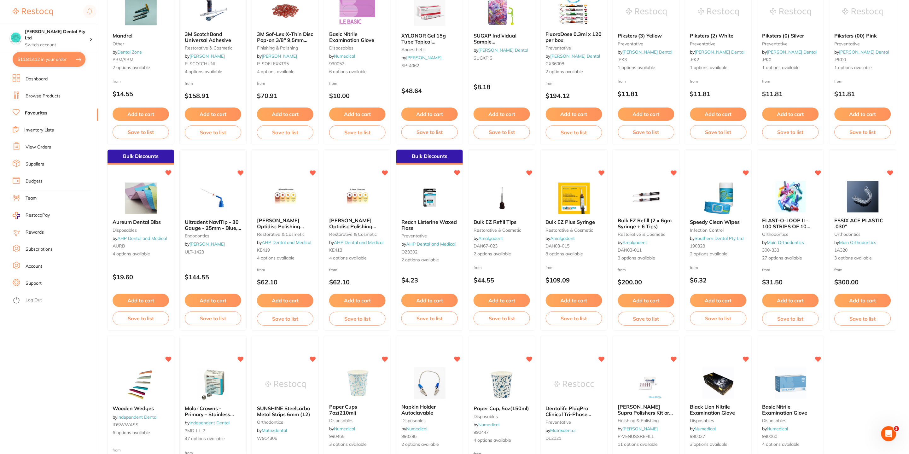
scroll to position [579, 0]
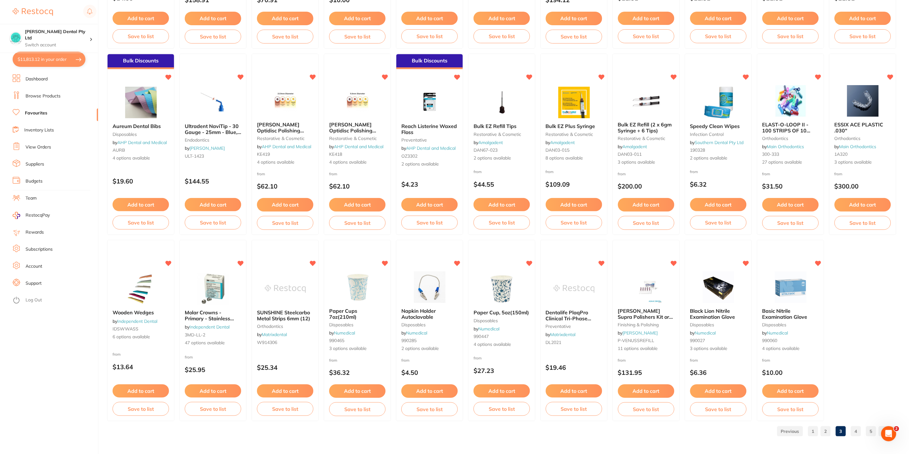
click at [855, 431] on link "4" at bounding box center [856, 431] width 10 height 13
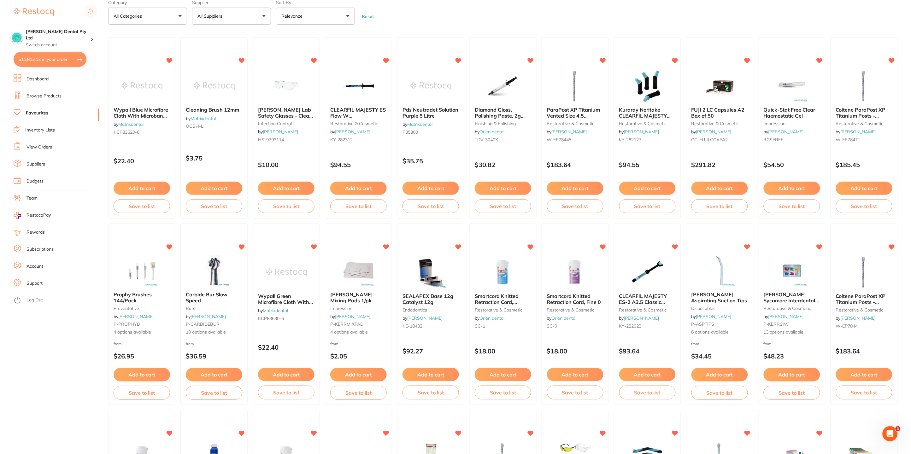
scroll to position [0, 0]
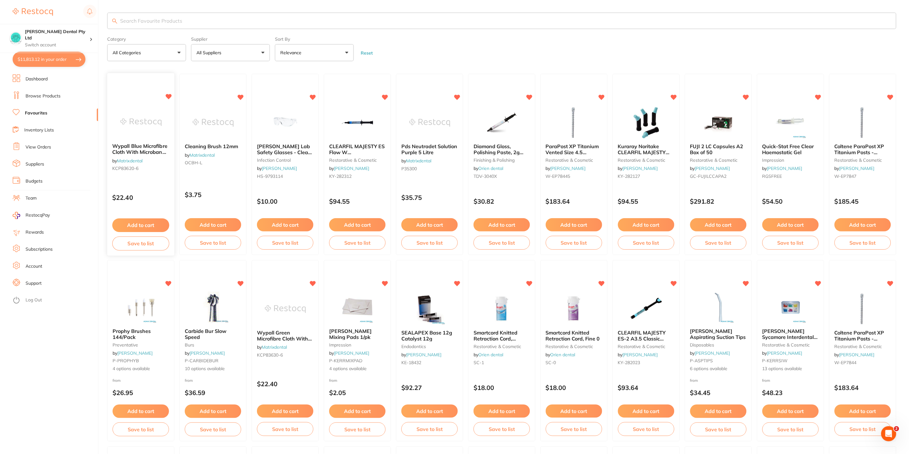
click at [155, 149] on span "Wypall Blue Microfibre Cloth With Microban (6)" at bounding box center [139, 152] width 55 height 18
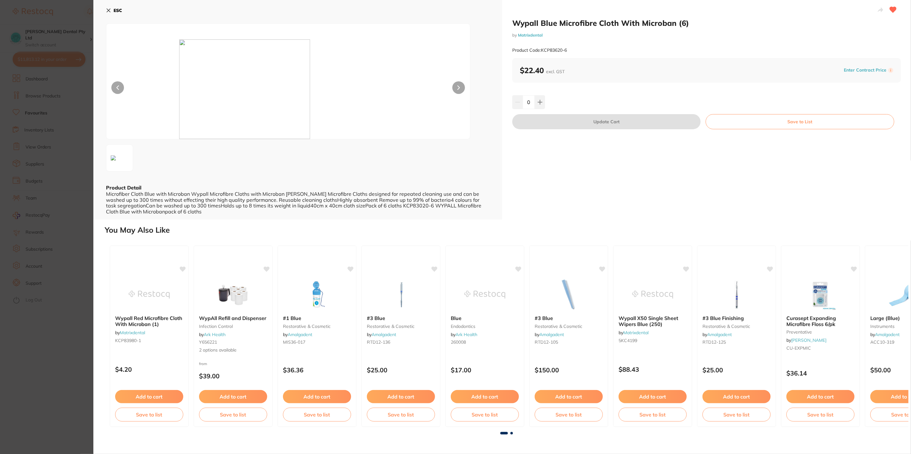
click at [125, 5] on div "ESC" at bounding box center [297, 14] width 383 height 18
click at [112, 11] on button "ESC" at bounding box center [114, 10] width 16 height 11
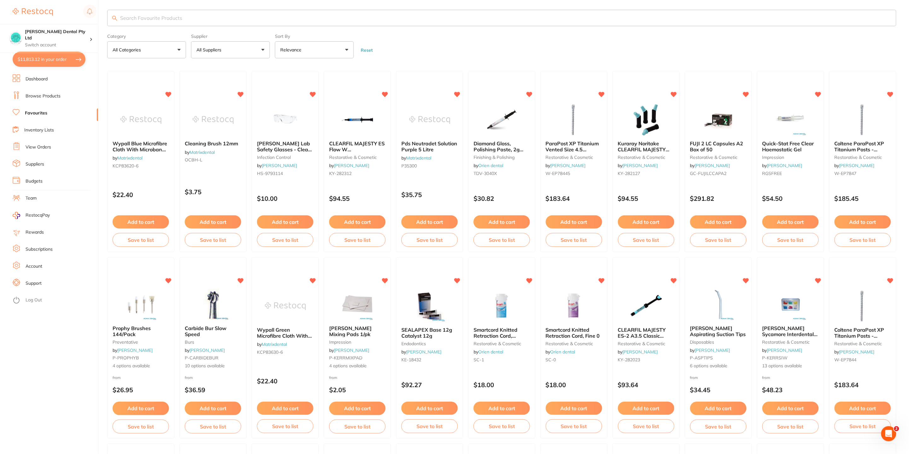
click at [836, 146] on span "Coltene ParaPost XP Titanium Posts - Vented - Size 7 - 1.75mm - Green, 10-Pack" at bounding box center [860, 155] width 50 height 30
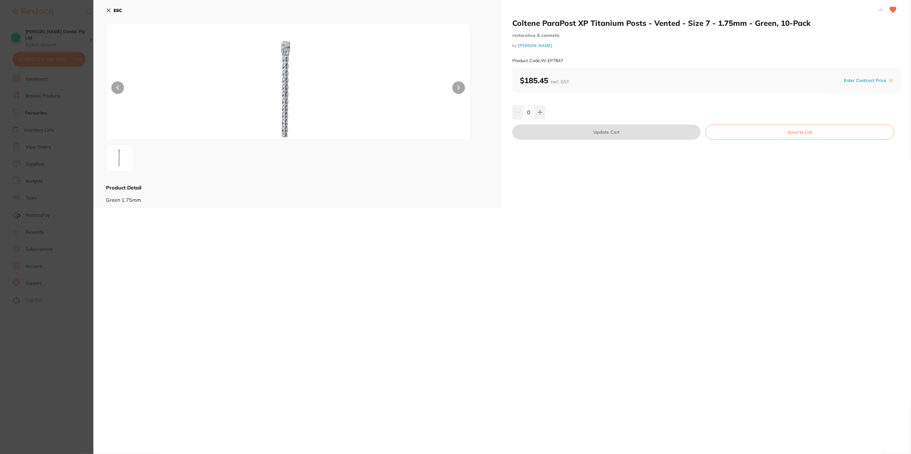
click at [110, 11] on icon at bounding box center [108, 10] width 5 height 5
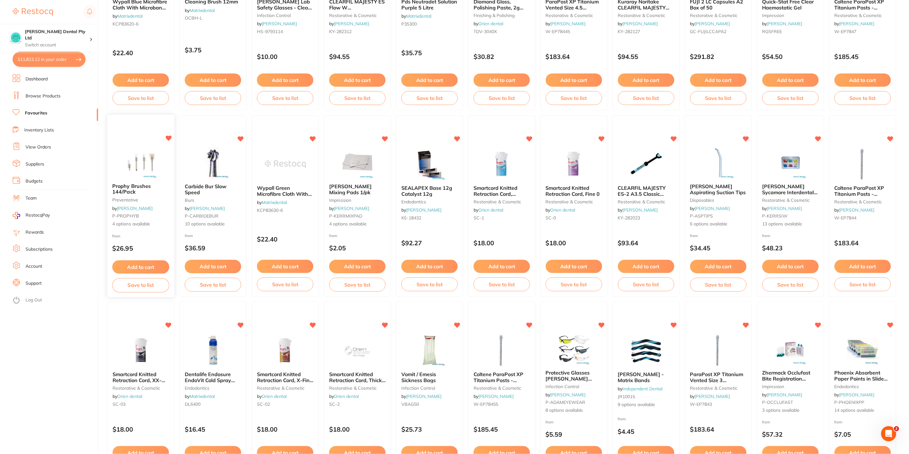
click at [123, 187] on span "Prophy Brushes 144/Pack" at bounding box center [131, 189] width 38 height 12
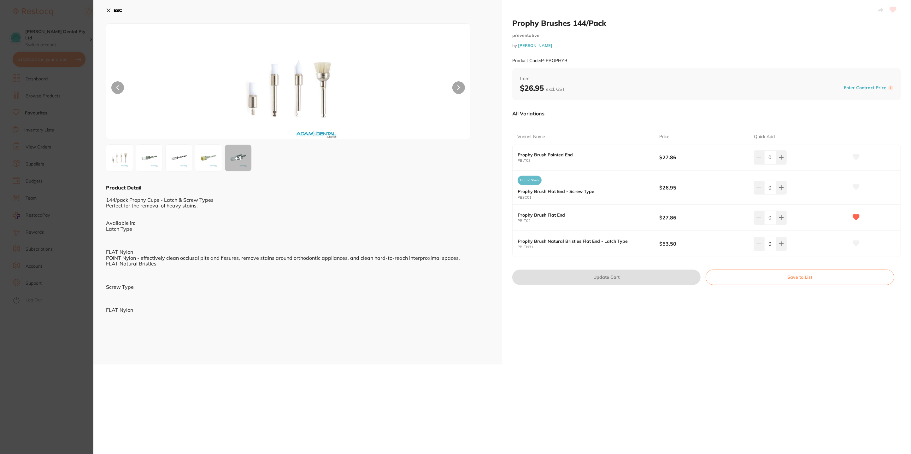
click at [773, 218] on input "0" at bounding box center [770, 218] width 12 height 14
click at [779, 217] on icon at bounding box center [781, 217] width 5 height 5
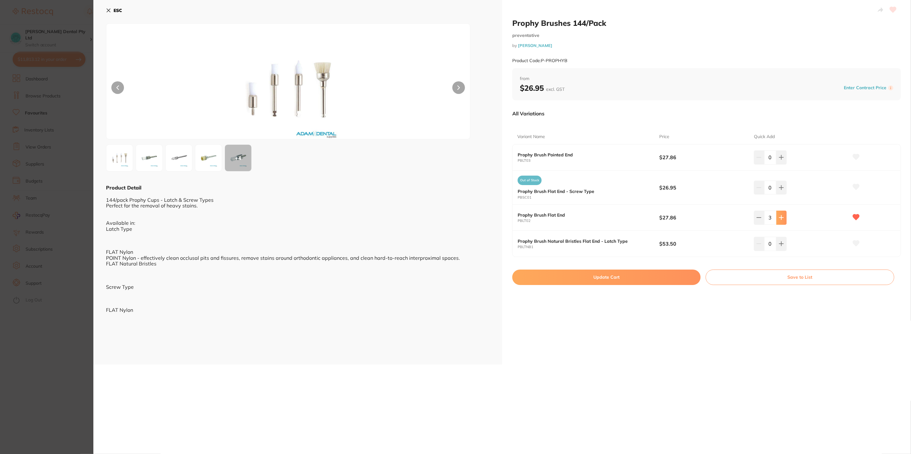
type input "4"
drag, startPoint x: 663, startPoint y: 276, endPoint x: 8, endPoint y: 51, distance: 692.8
click at [662, 276] on button "Update Cart" at bounding box center [606, 277] width 188 height 15
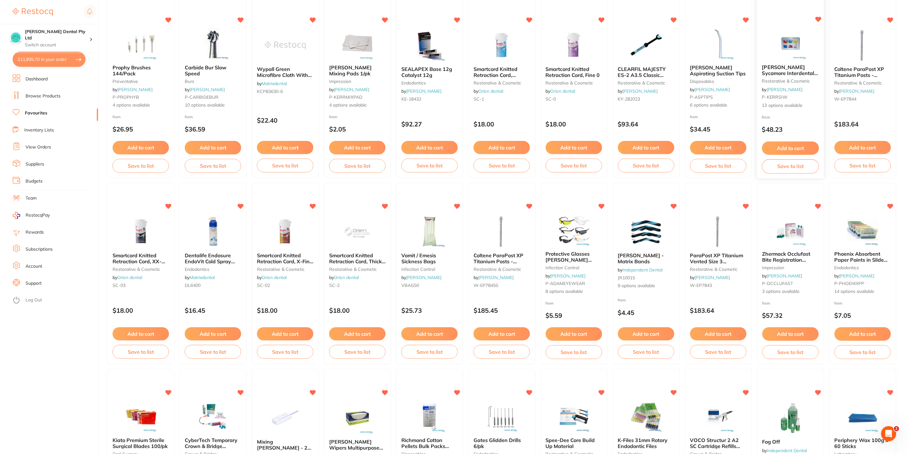
scroll to position [334, 0]
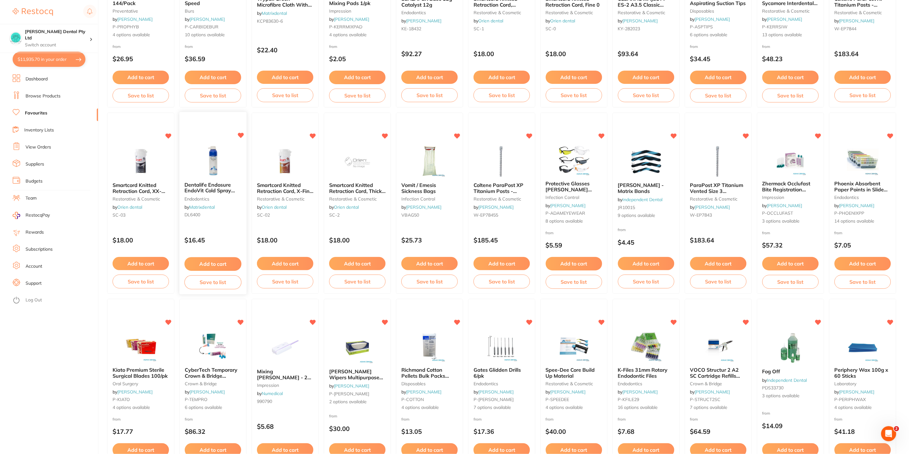
click at [204, 192] on span "Dentalife Endosure EndoVit Cold Spray -55°C 200ml" at bounding box center [209, 191] width 51 height 18
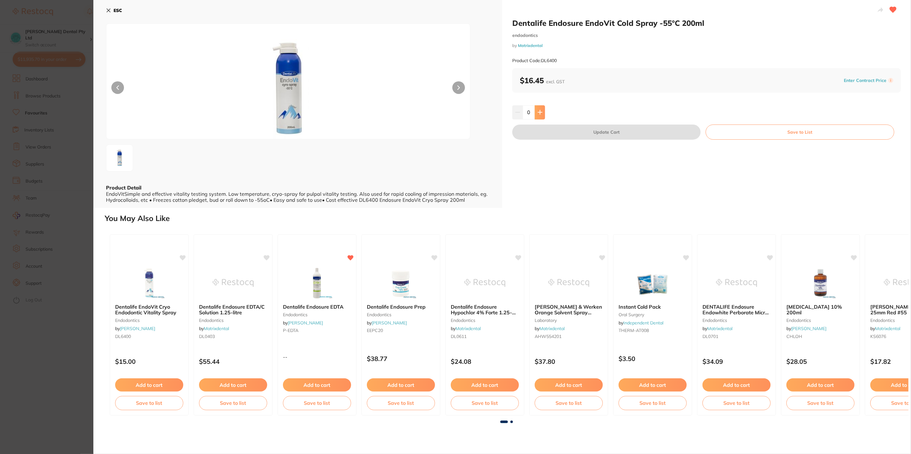
click at [543, 114] on button at bounding box center [539, 112] width 10 height 14
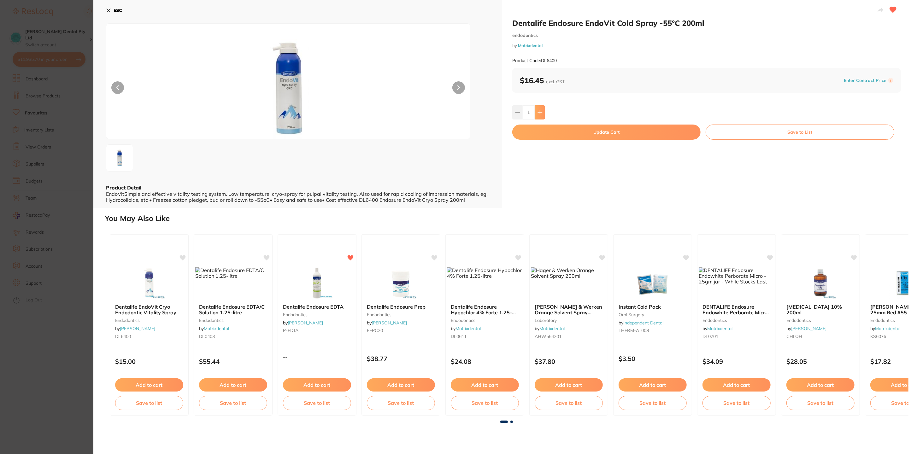
click at [543, 114] on button at bounding box center [539, 112] width 10 height 14
click at [542, 114] on button at bounding box center [539, 112] width 10 height 14
click at [539, 114] on icon at bounding box center [539, 112] width 5 height 5
type input "4"
click at [549, 131] on button "Update Cart" at bounding box center [606, 132] width 188 height 15
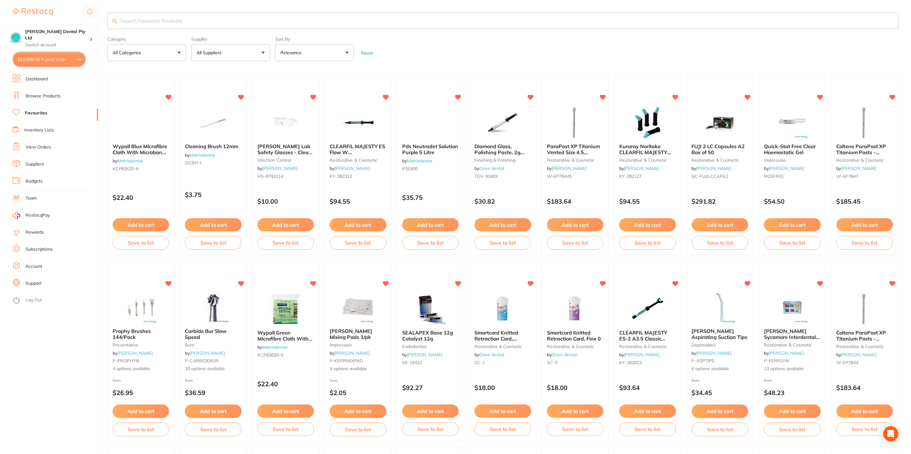
checkbox input "false"
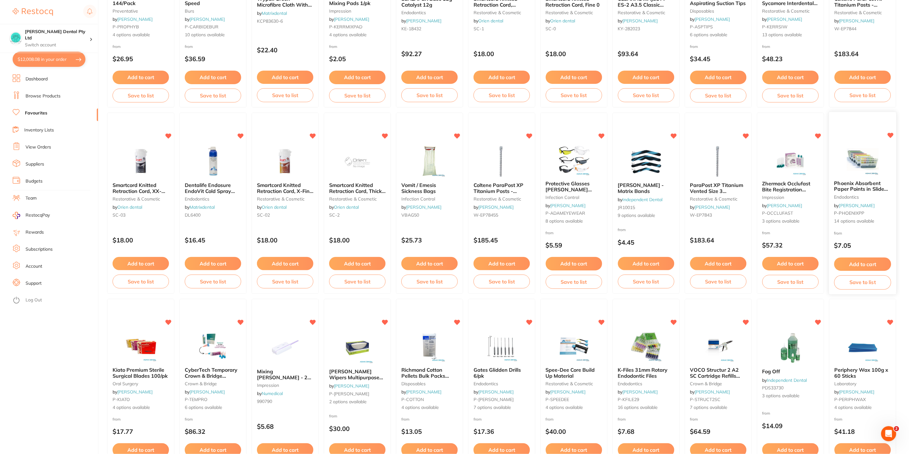
scroll to position [476, 0]
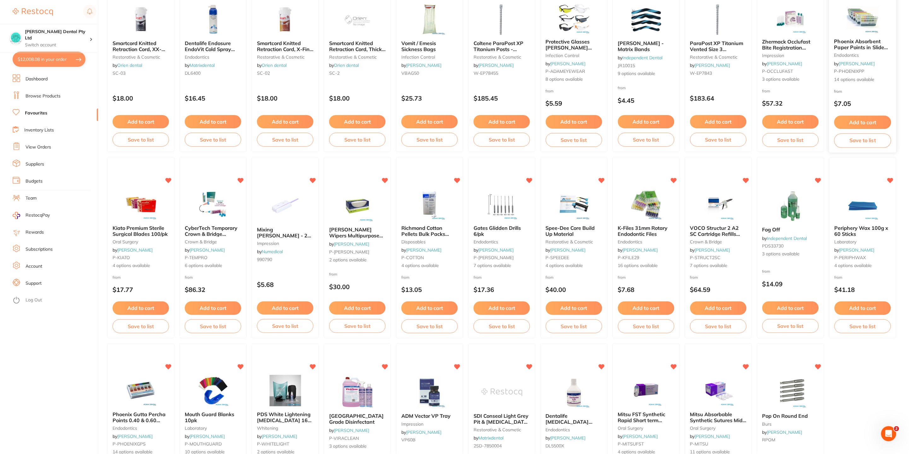
click at [857, 53] on small "endodontics" at bounding box center [862, 55] width 57 height 5
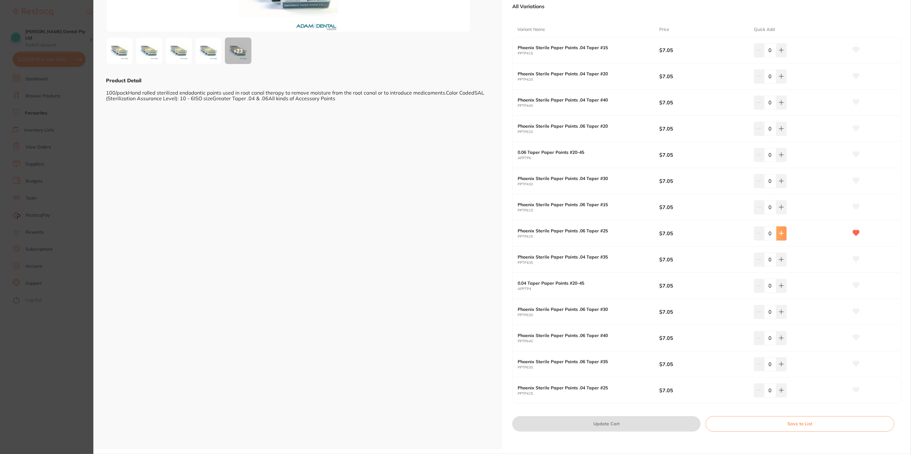
click at [780, 234] on icon at bounding box center [781, 233] width 4 height 4
type input "4"
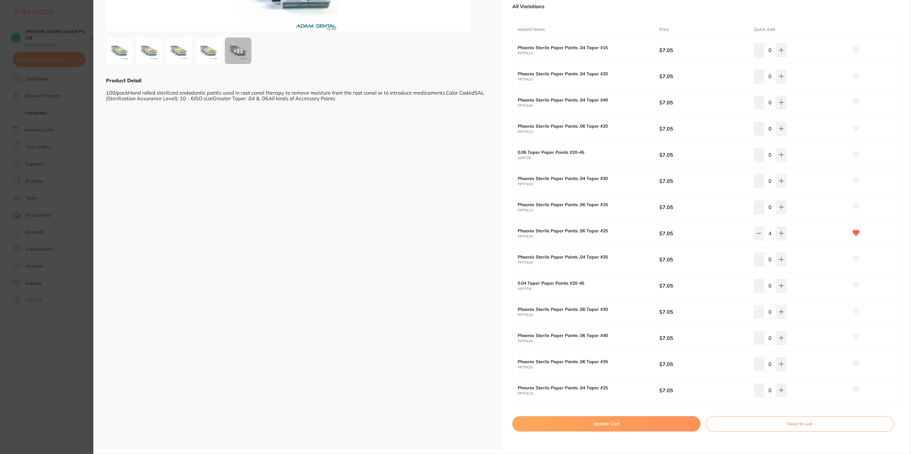
click at [636, 424] on button "Update Cart" at bounding box center [606, 423] width 188 height 15
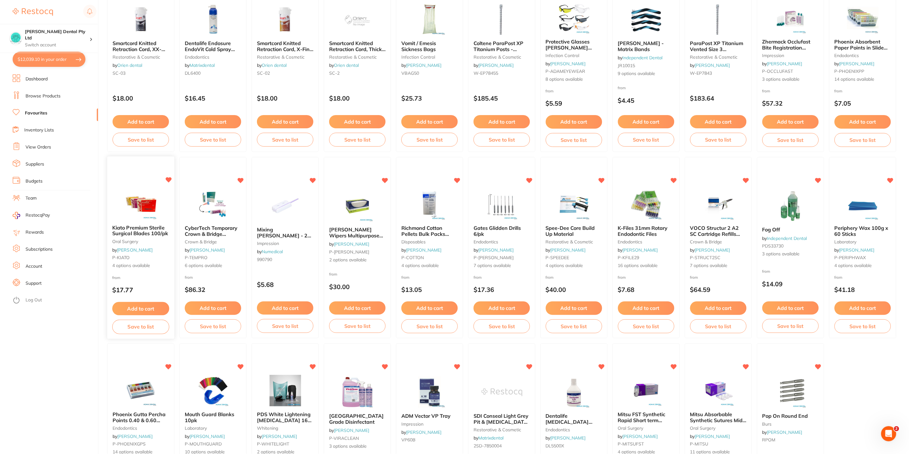
click at [126, 215] on img at bounding box center [140, 204] width 41 height 32
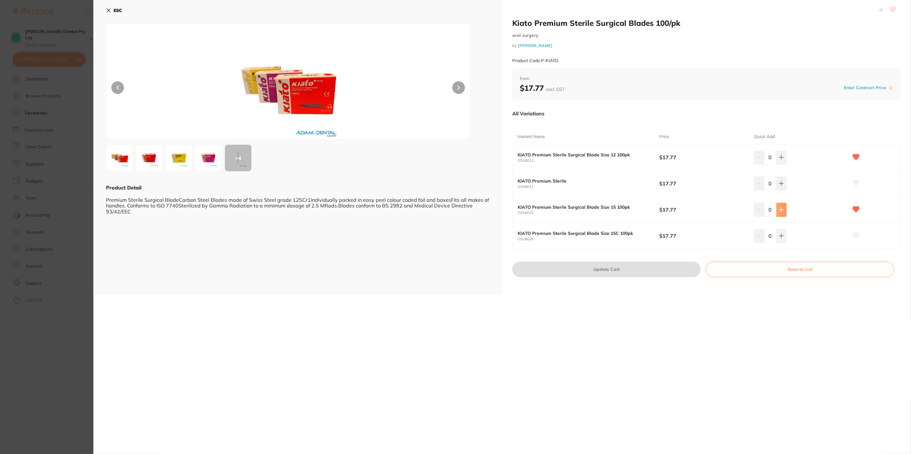
click at [781, 213] on button at bounding box center [781, 210] width 10 height 14
type input "2"
click at [653, 270] on button "Update Cart" at bounding box center [606, 269] width 188 height 15
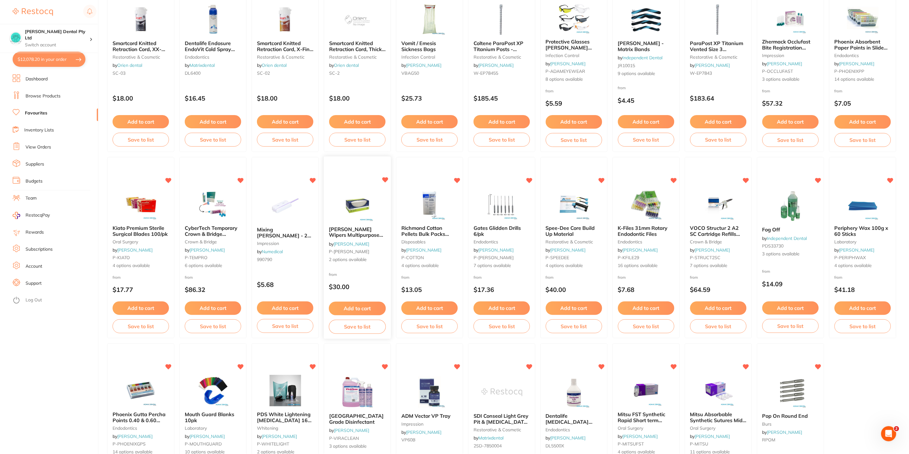
click at [368, 306] on button "Add to cart" at bounding box center [357, 309] width 57 height 14
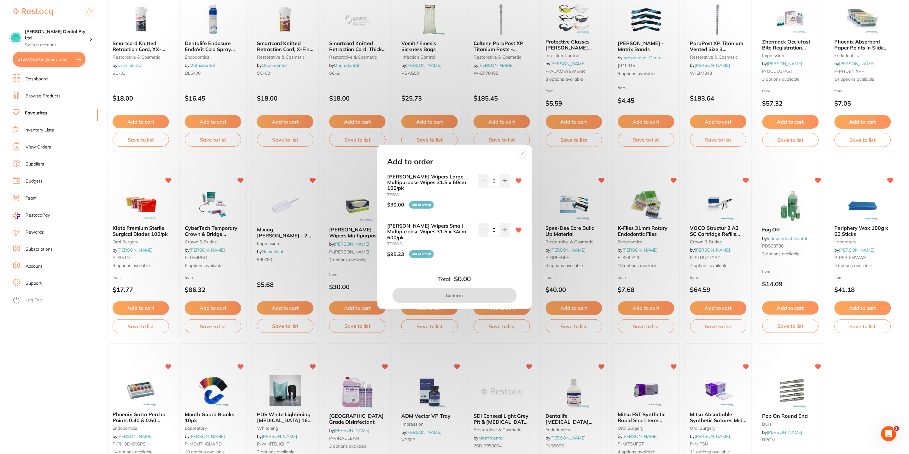
click at [856, 376] on div "Add to order Teri Wipers Large Multipurpose Wipes 31.5 x 60cm 100/pk TERWL $30.…" at bounding box center [454, 227] width 909 height 454
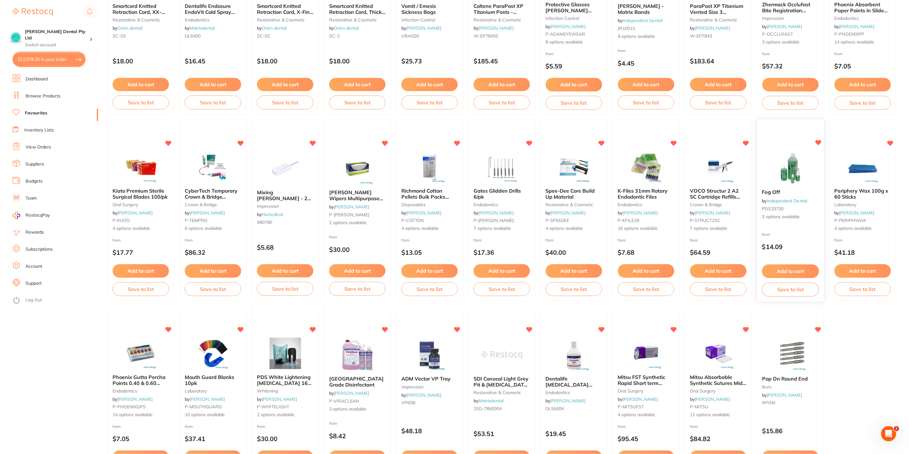
scroll to position [570, 0]
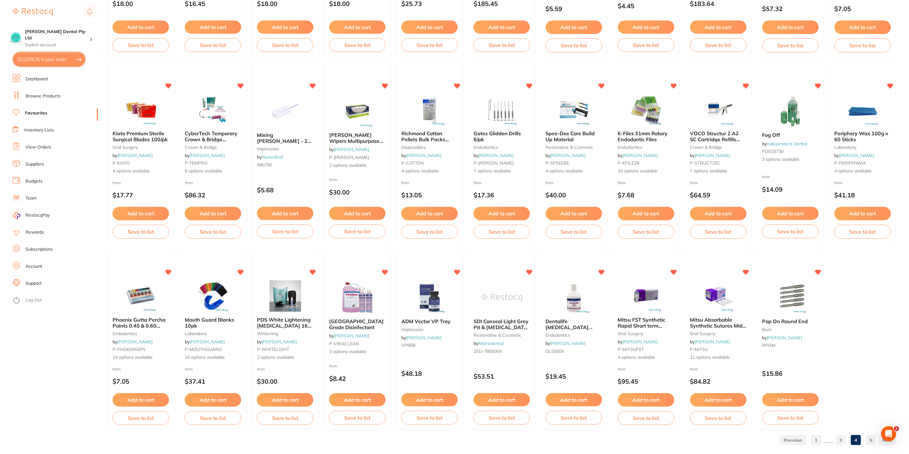
drag, startPoint x: 298, startPoint y: 401, endPoint x: 396, endPoint y: 343, distance: 114.4
click at [298, 403] on button "Add to cart" at bounding box center [285, 399] width 56 height 13
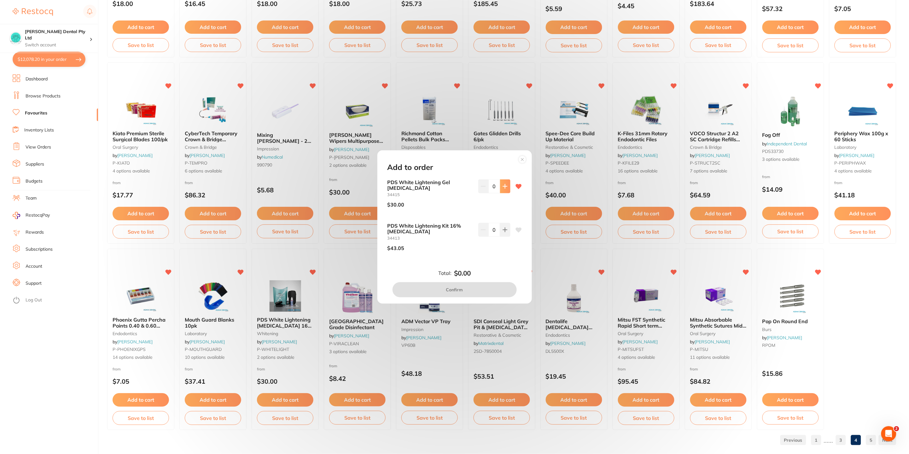
scroll to position [0, 0]
click at [505, 184] on button at bounding box center [505, 186] width 10 height 14
click at [505, 187] on icon at bounding box center [505, 186] width 5 height 5
type input "3"
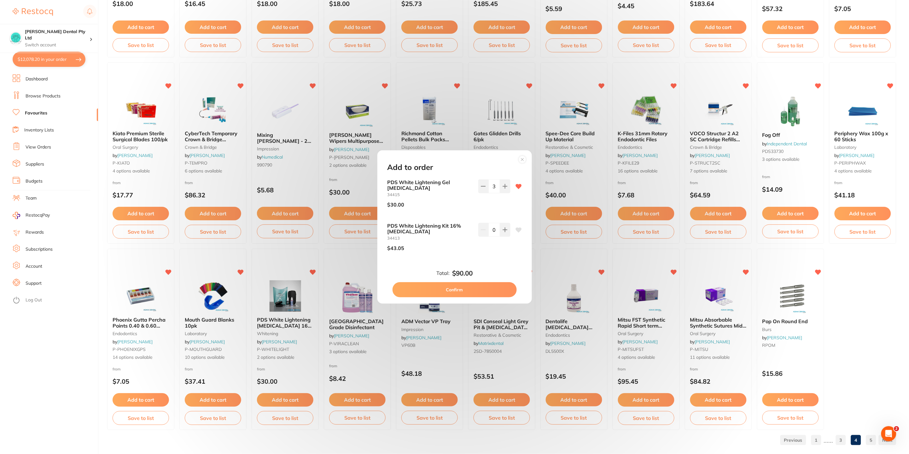
click at [464, 288] on button "Confirm" at bounding box center [455, 289] width 124 height 15
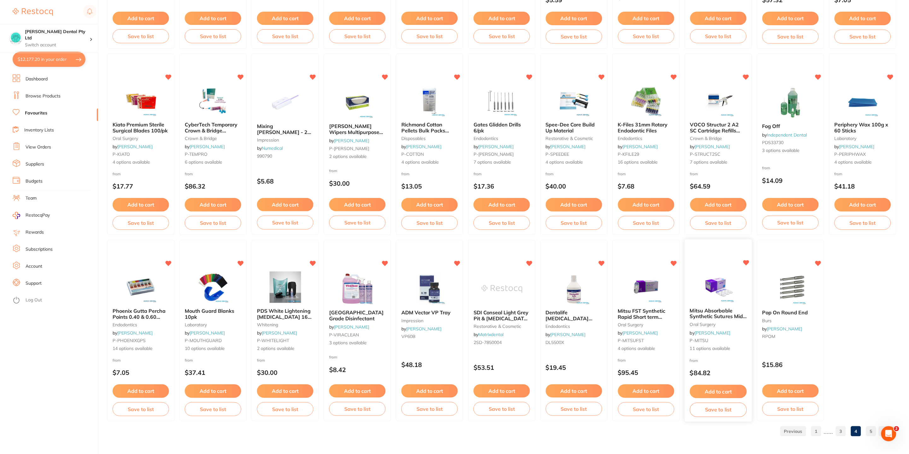
click at [718, 393] on button "Add to cart" at bounding box center [718, 392] width 57 height 14
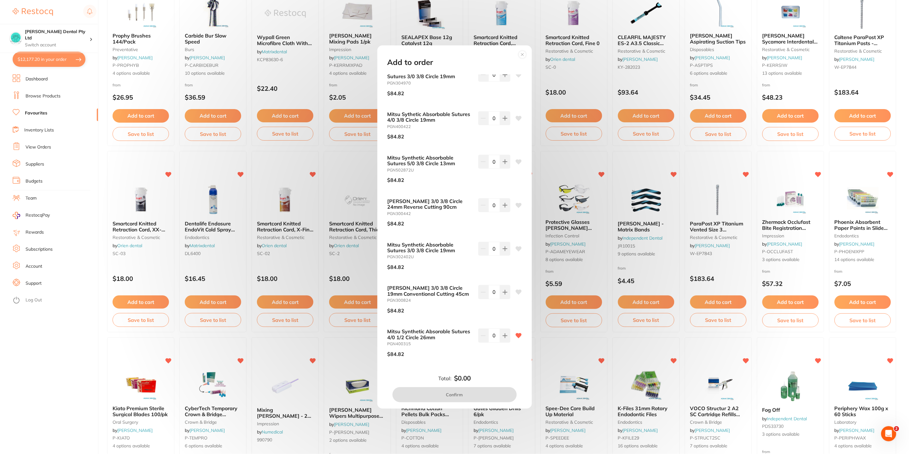
scroll to position [579, 0]
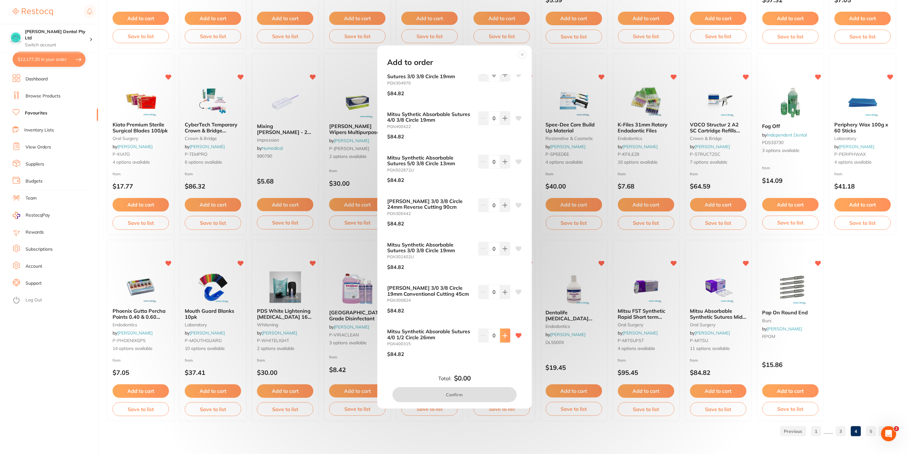
click at [505, 335] on icon at bounding box center [505, 336] width 4 height 4
type input "4"
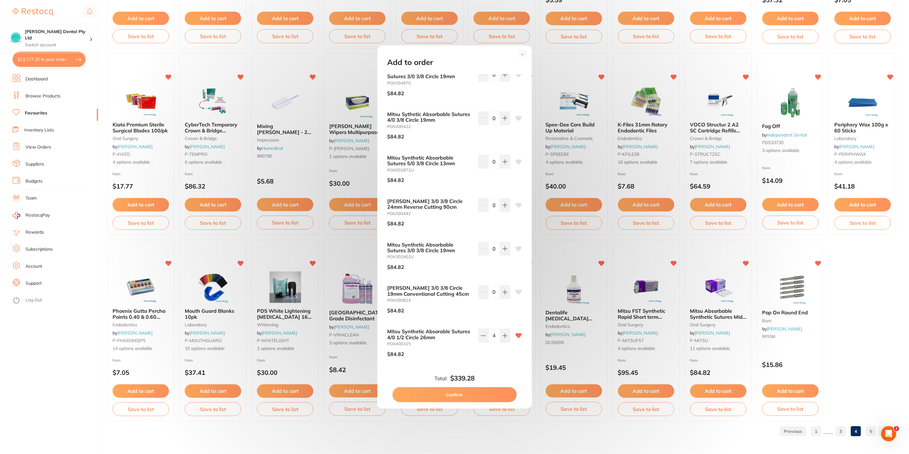
click at [469, 394] on button "Confirm" at bounding box center [455, 394] width 124 height 15
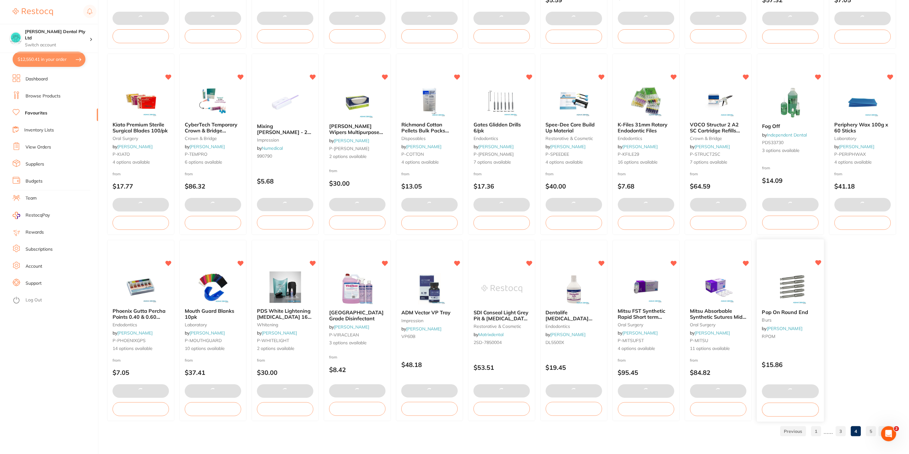
scroll to position [0, 0]
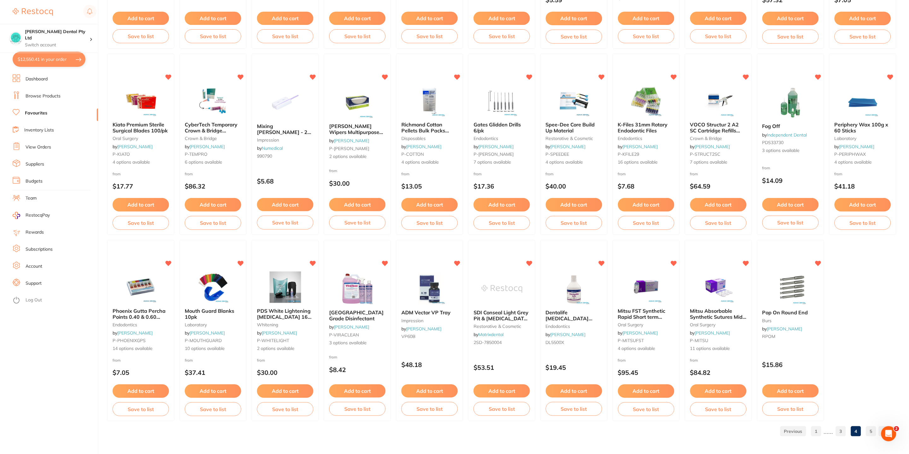
drag, startPoint x: 873, startPoint y: 431, endPoint x: 538, endPoint y: 253, distance: 379.5
click at [873, 431] on link "5" at bounding box center [871, 431] width 10 height 13
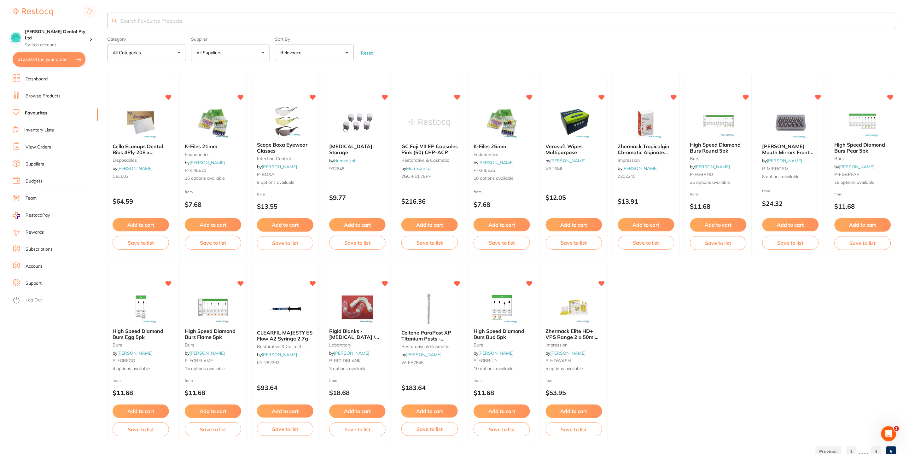
click at [660, 227] on button "Add to cart" at bounding box center [646, 224] width 56 height 13
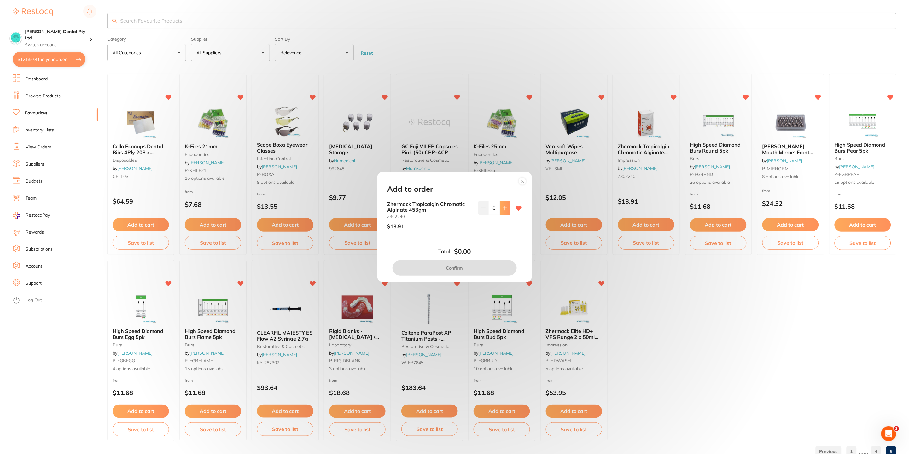
click at [504, 208] on icon at bounding box center [505, 208] width 4 height 4
type input "2"
click at [498, 264] on button "Confirm" at bounding box center [455, 267] width 124 height 15
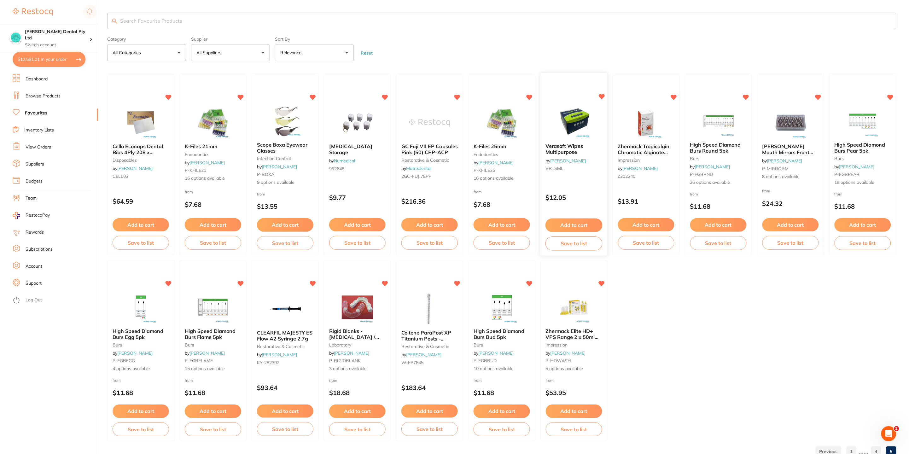
click at [565, 230] on button "Add to cart" at bounding box center [574, 226] width 57 height 14
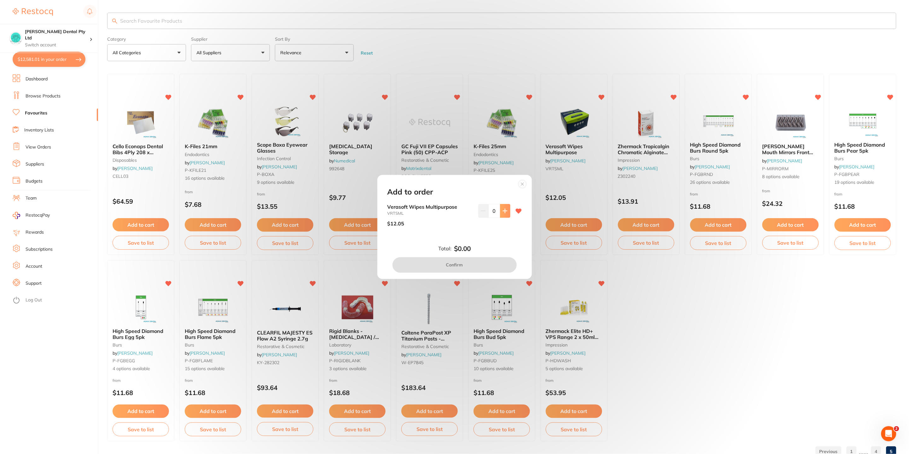
click at [504, 209] on icon at bounding box center [505, 210] width 5 height 5
click at [502, 205] on button at bounding box center [505, 211] width 10 height 14
type input "4"
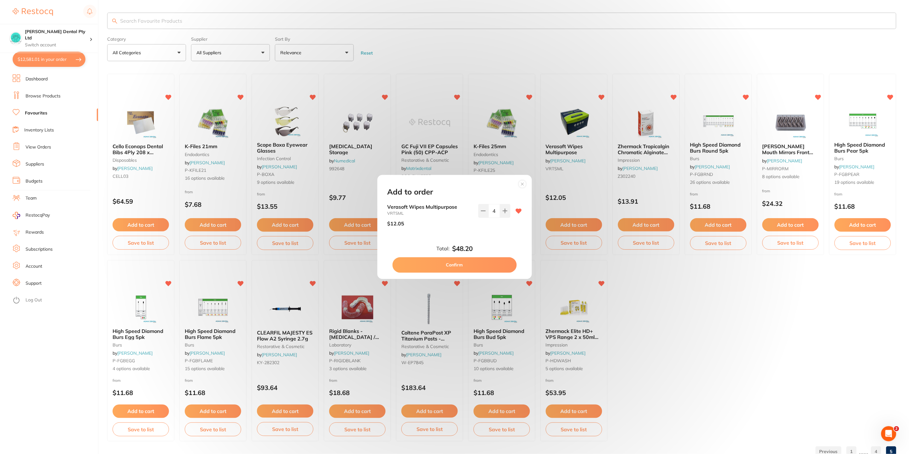
click at [485, 264] on button "Confirm" at bounding box center [455, 264] width 124 height 15
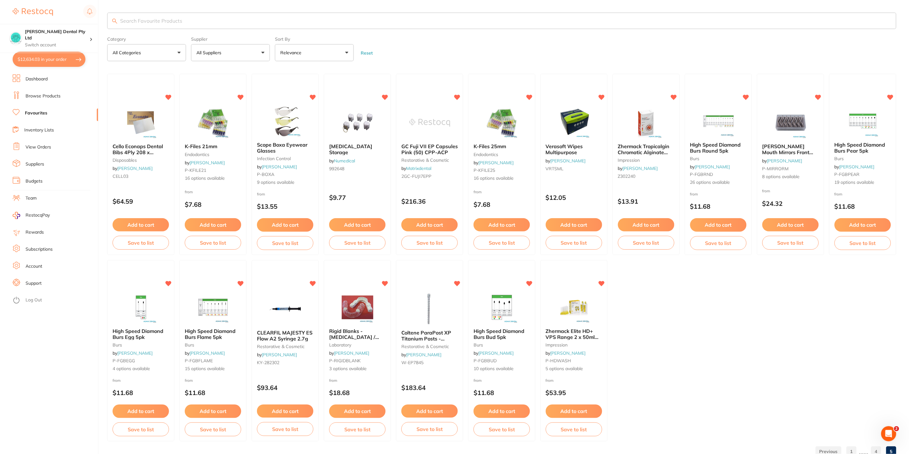
click at [37, 99] on link "Browse Products" at bounding box center [43, 96] width 35 height 6
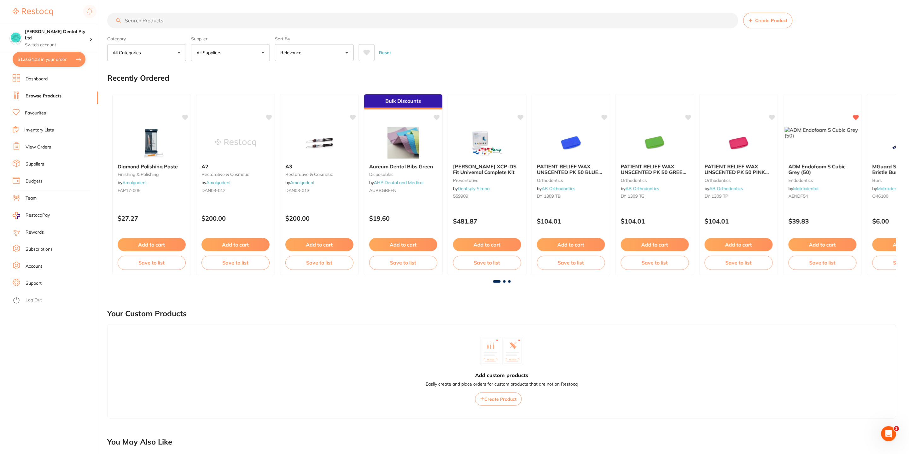
click at [503, 282] on span at bounding box center [504, 281] width 3 height 3
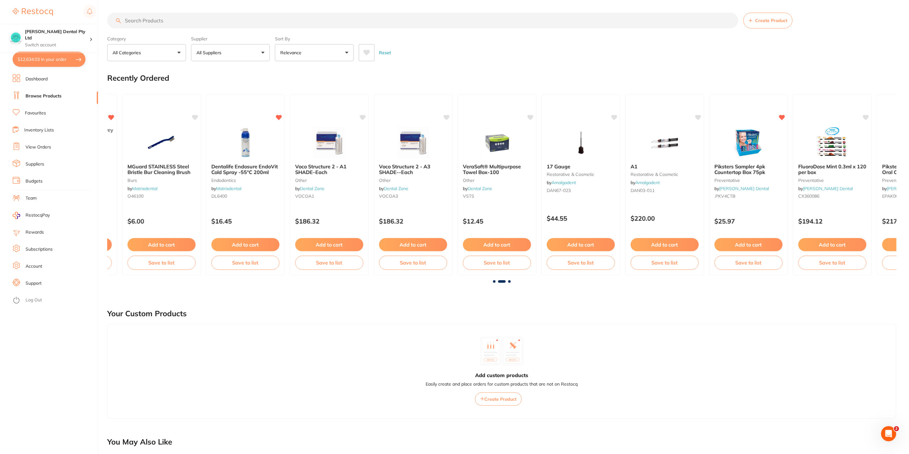
scroll to position [0, 789]
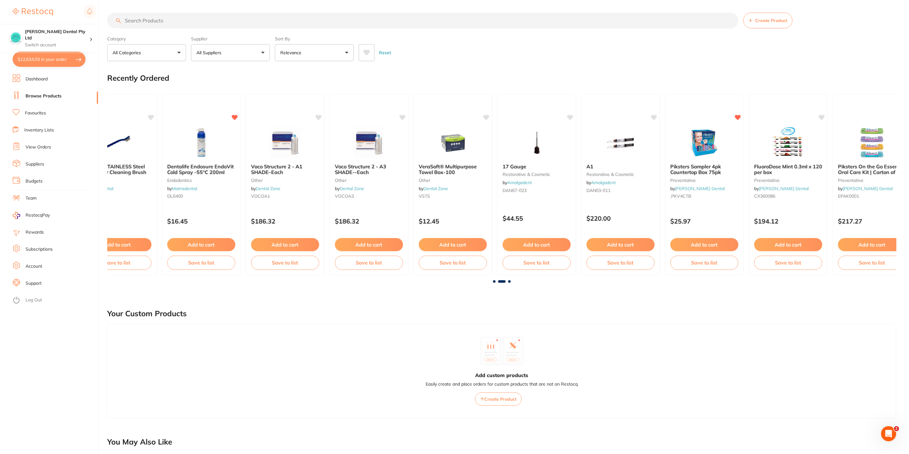
click at [508, 282] on span at bounding box center [509, 281] width 3 height 3
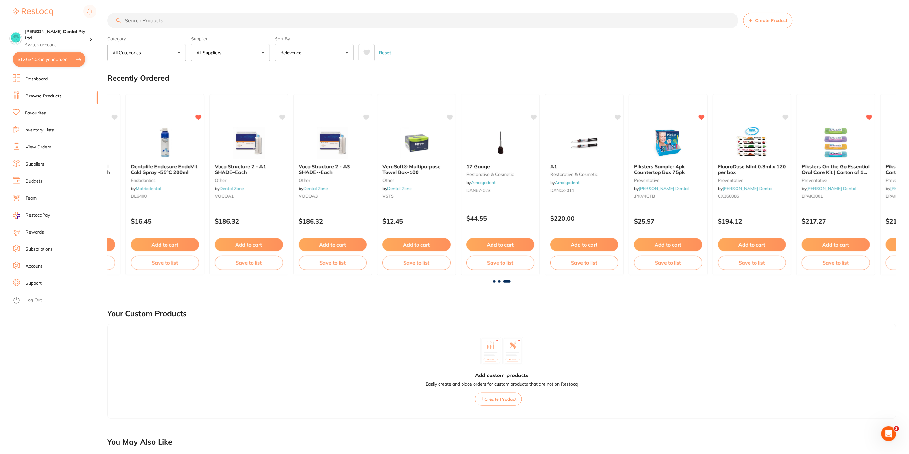
scroll to position [0, 892]
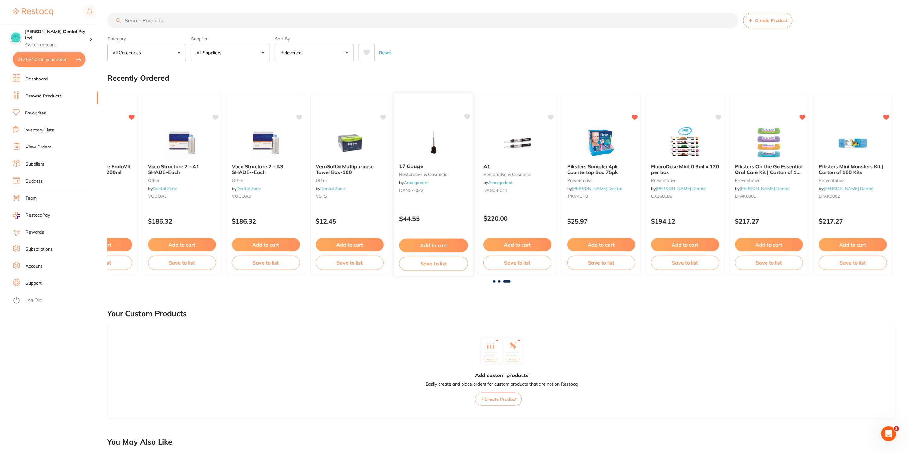
drag, startPoint x: 51, startPoint y: 96, endPoint x: 399, endPoint y: 158, distance: 354.0
click at [51, 96] on link "Browse Products" at bounding box center [44, 96] width 36 height 6
click at [244, 52] on button "All Suppliers" at bounding box center [230, 52] width 79 height 17
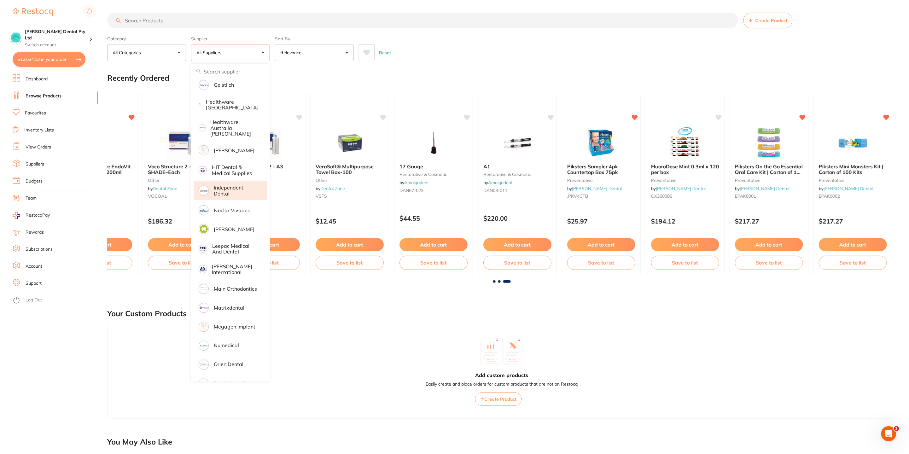
scroll to position [331, 0]
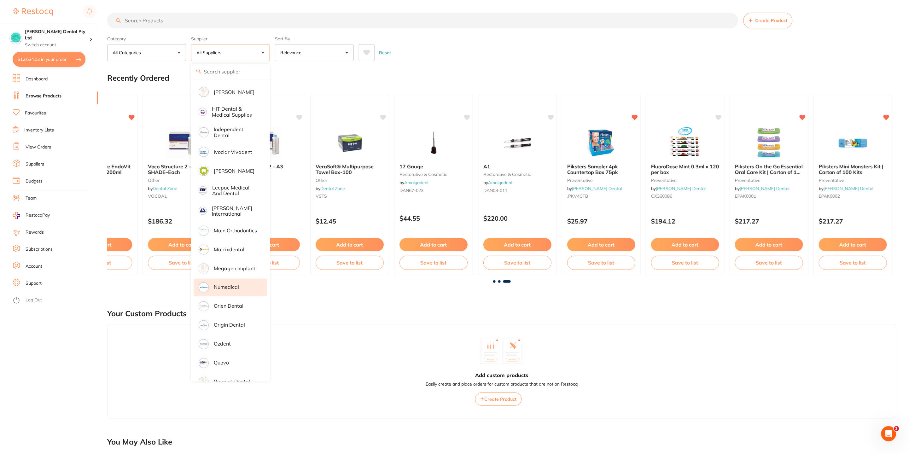
click at [227, 284] on p "Numedical" at bounding box center [226, 287] width 25 height 6
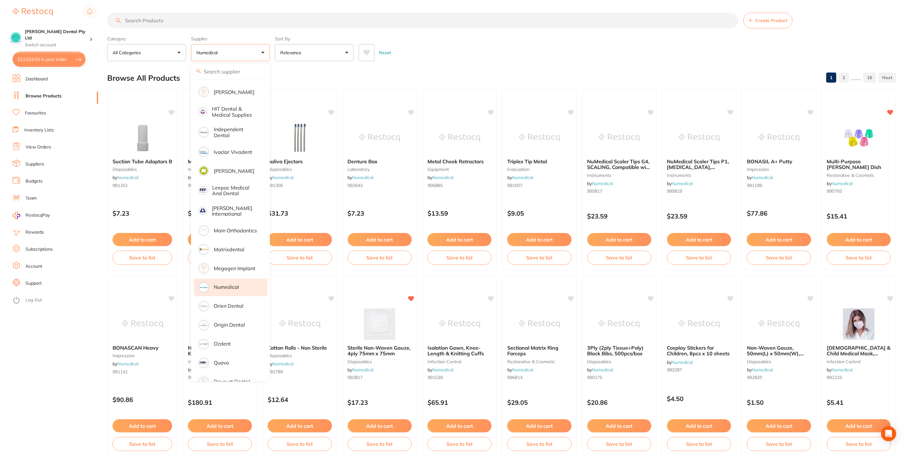
click at [447, 47] on div "Reset" at bounding box center [625, 50] width 533 height 22
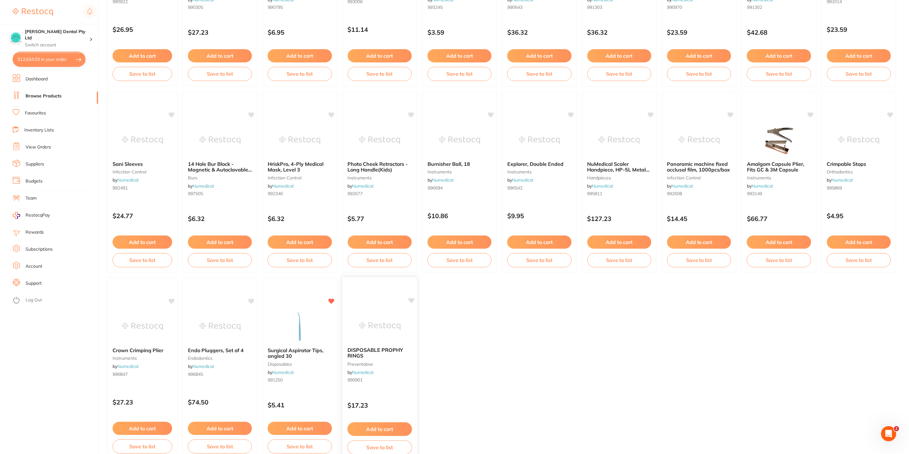
scroll to position [780, 0]
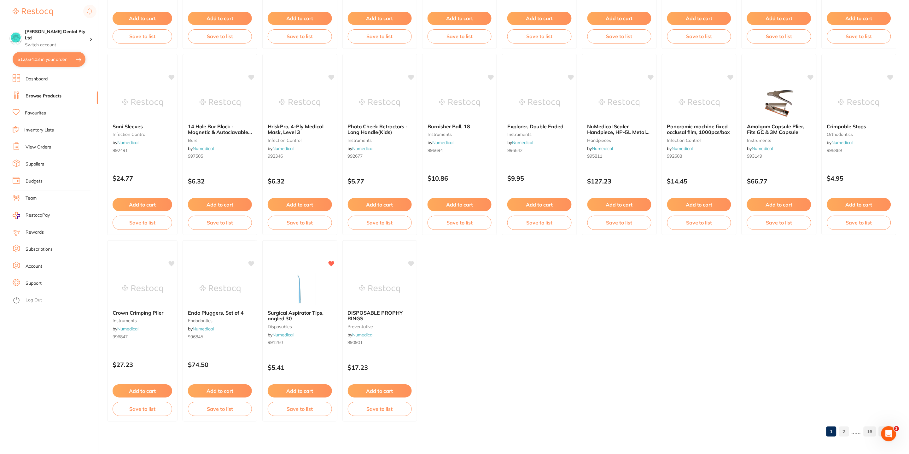
click at [846, 430] on link "2" at bounding box center [844, 431] width 10 height 13
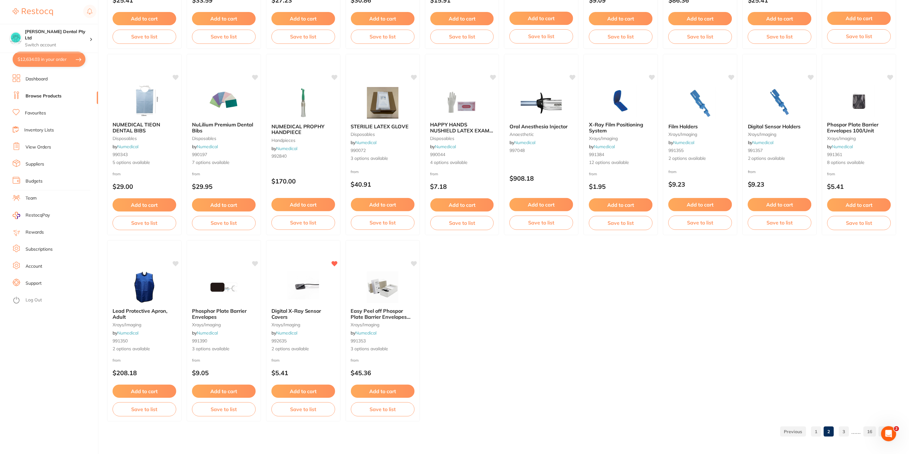
click at [843, 429] on link "3" at bounding box center [844, 431] width 10 height 13
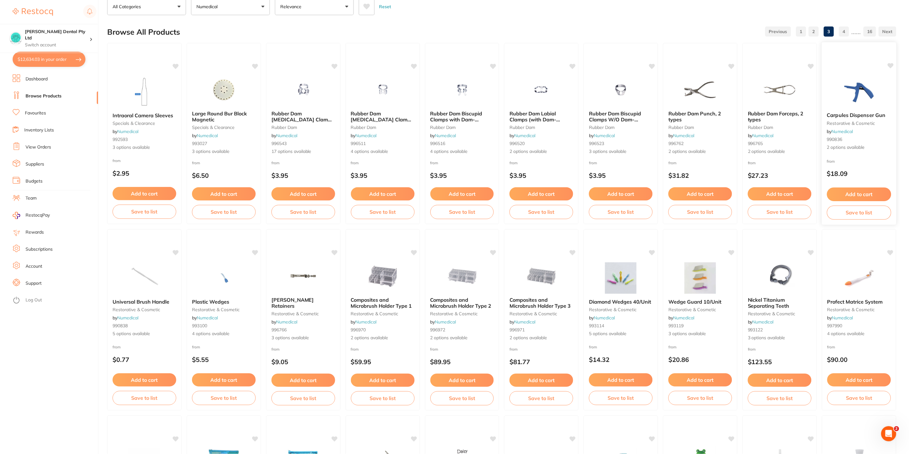
scroll to position [142, 0]
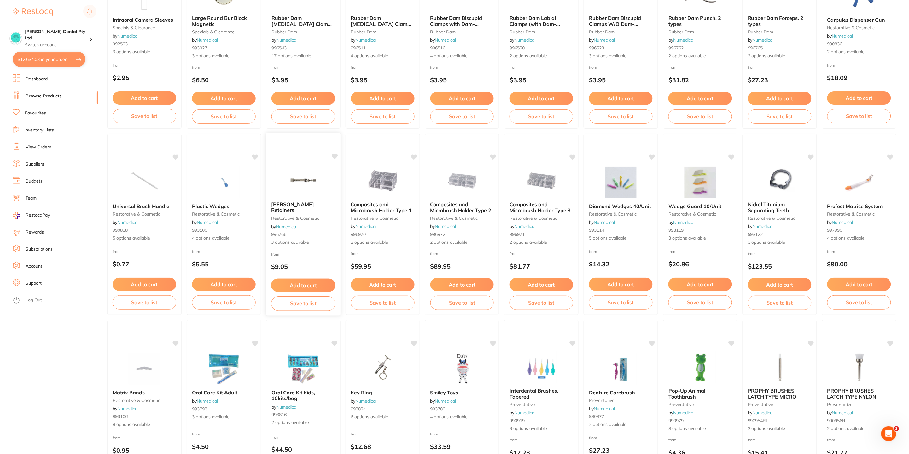
click at [312, 282] on button "Add to cart" at bounding box center [303, 286] width 64 height 14
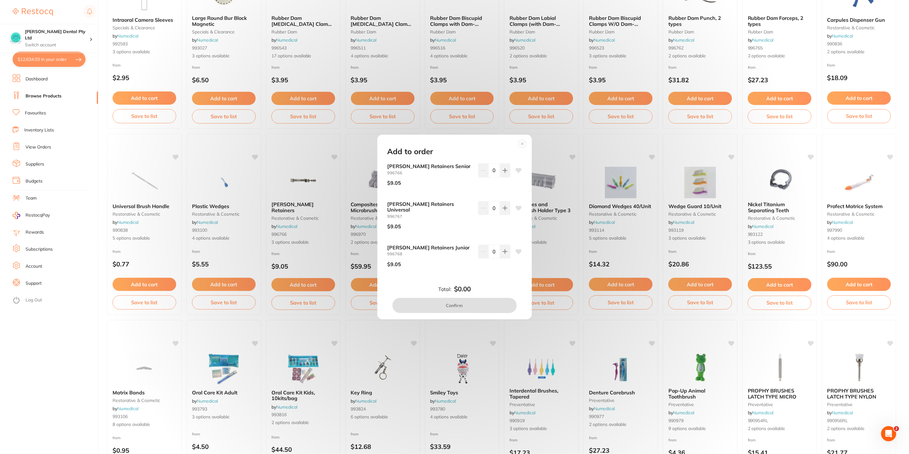
scroll to position [0, 0]
drag, startPoint x: 43, startPoint y: 355, endPoint x: 46, endPoint y: 353, distance: 4.2
click at [43, 355] on div "Add to order Tofflemire Retainers Senior 996766 $9.05 0 Tofflemire Retainers Un…" at bounding box center [454, 227] width 909 height 454
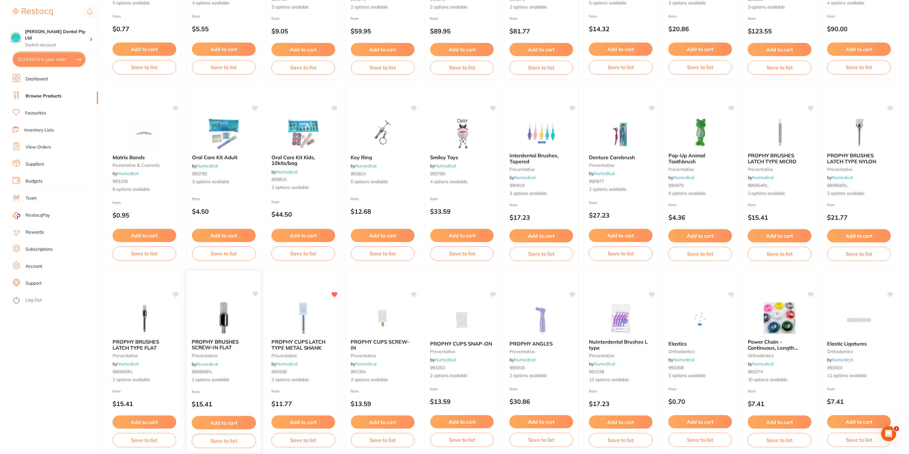
scroll to position [378, 0]
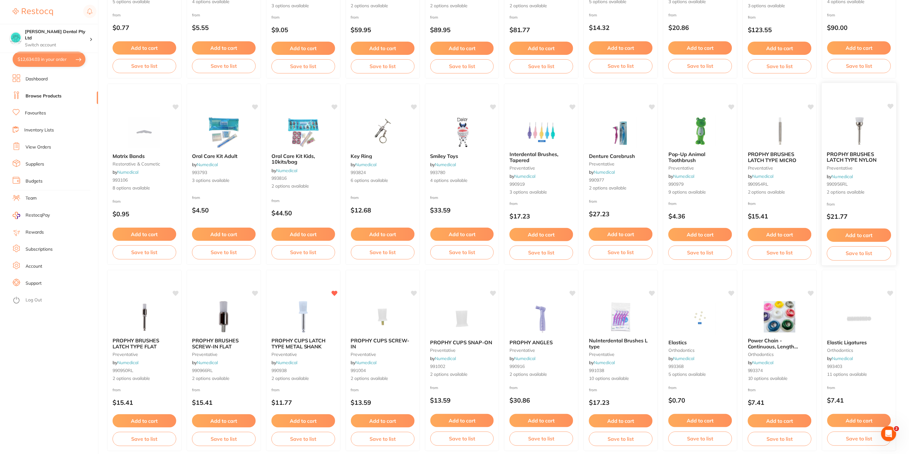
click at [867, 223] on div "Add to cart Save to list" at bounding box center [859, 244] width 74 height 42
click at [870, 231] on section at bounding box center [454, 227] width 909 height 454
drag, startPoint x: 860, startPoint y: 234, endPoint x: 878, endPoint y: 213, distance: 27.5
click at [861, 234] on button "Add to cart" at bounding box center [859, 234] width 64 height 13
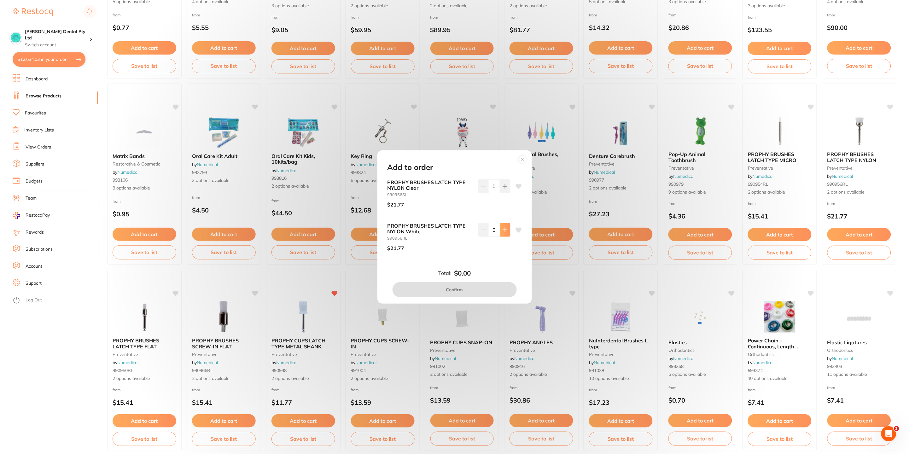
click at [504, 231] on icon at bounding box center [505, 230] width 4 height 4
type input "3"
click at [480, 288] on button "Confirm" at bounding box center [455, 289] width 124 height 15
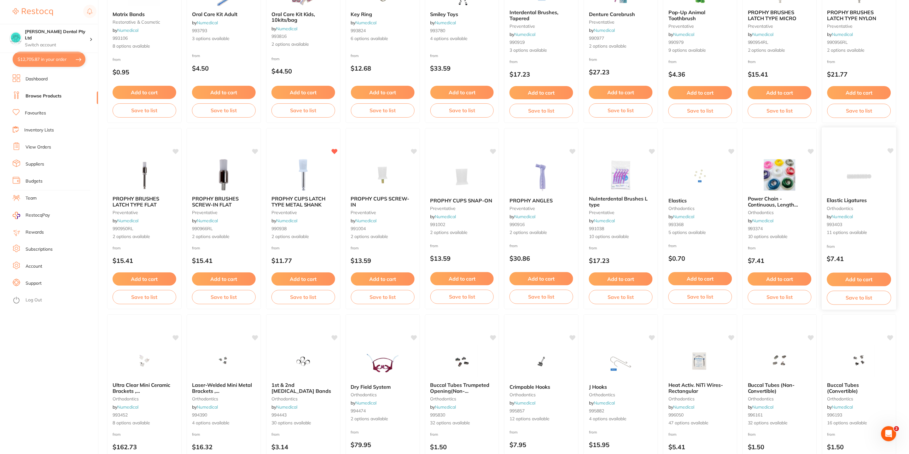
scroll to position [615, 0]
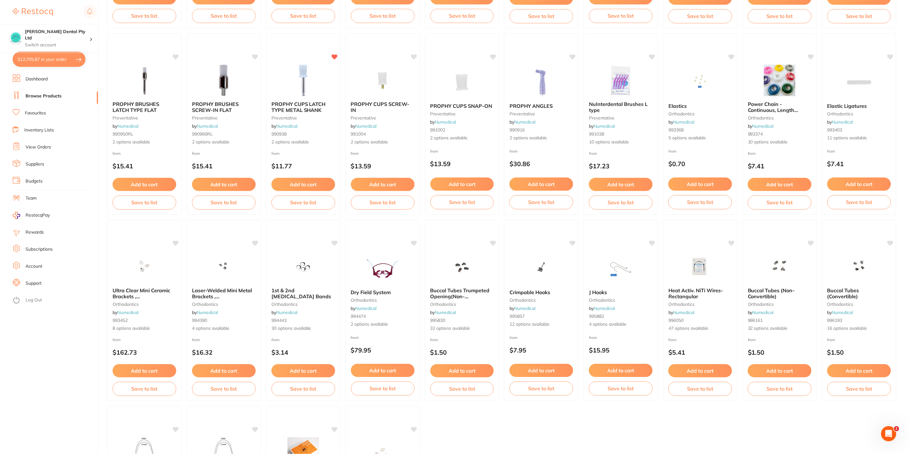
drag, startPoint x: 851, startPoint y: 104, endPoint x: 487, endPoint y: 436, distance: 492.6
click at [851, 104] on span "Elastic Ligatures" at bounding box center [847, 106] width 40 height 6
click at [843, 116] on section at bounding box center [454, 227] width 909 height 454
click at [847, 108] on span "Elastic Ligatures" at bounding box center [847, 106] width 40 height 6
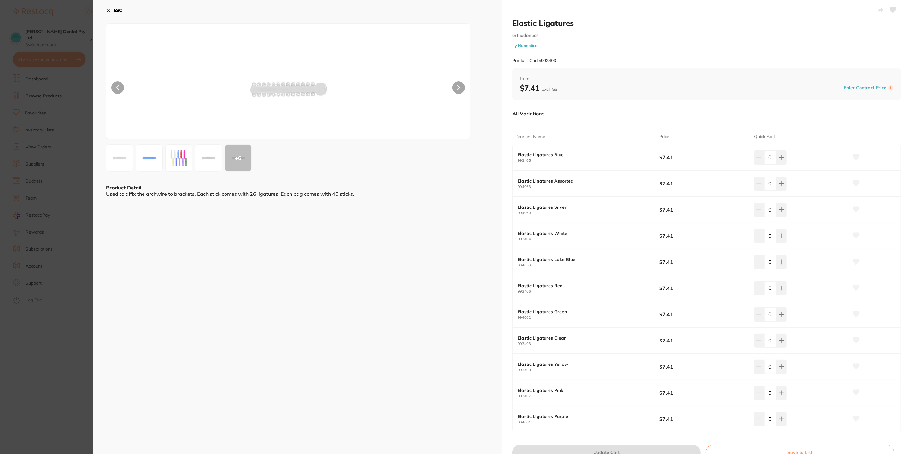
click at [105, 9] on div "ESC + 6 Product Detail Used to affix the archwire to brackets. Each stick comes…" at bounding box center [297, 239] width 409 height 478
click at [109, 11] on icon at bounding box center [108, 10] width 3 height 3
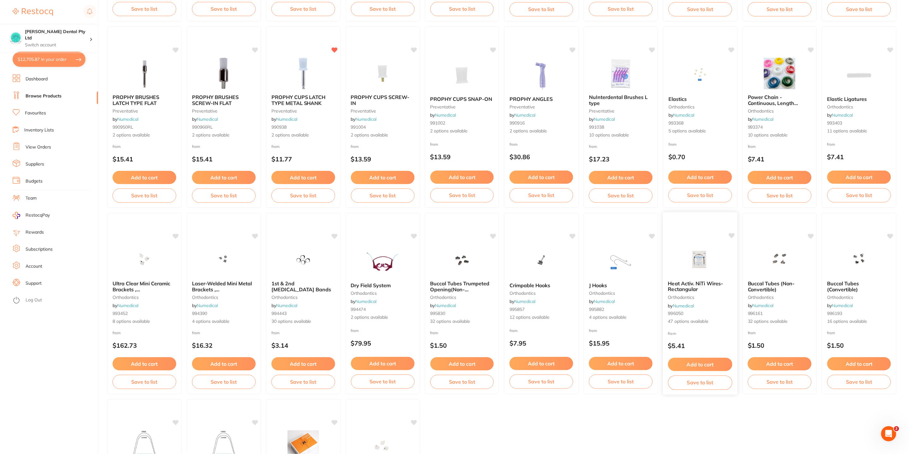
scroll to position [780, 0]
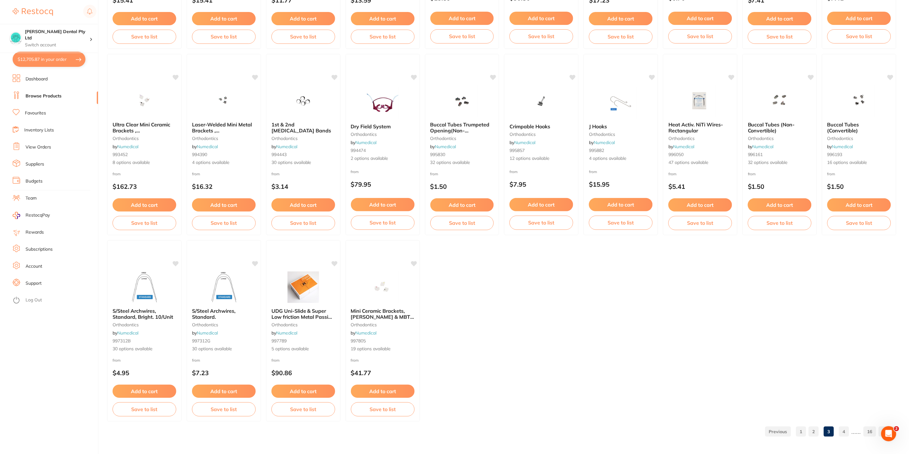
click at [847, 429] on link "4" at bounding box center [844, 431] width 10 height 13
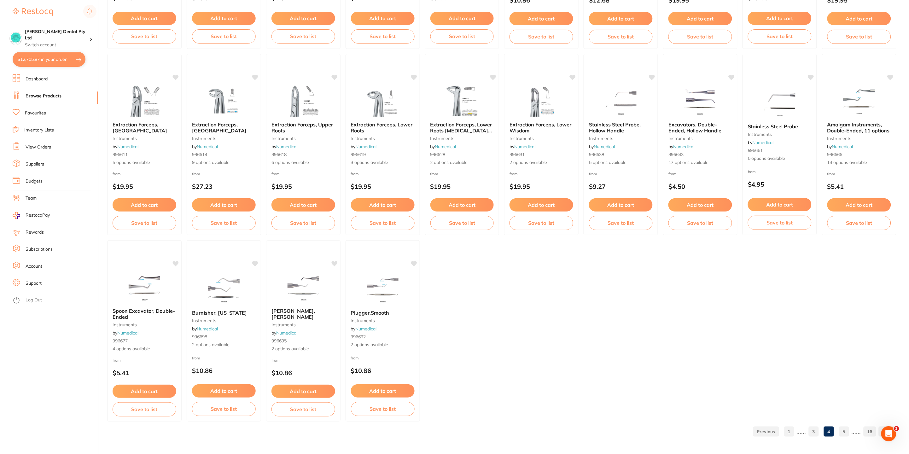
click at [844, 432] on link "5" at bounding box center [844, 431] width 10 height 13
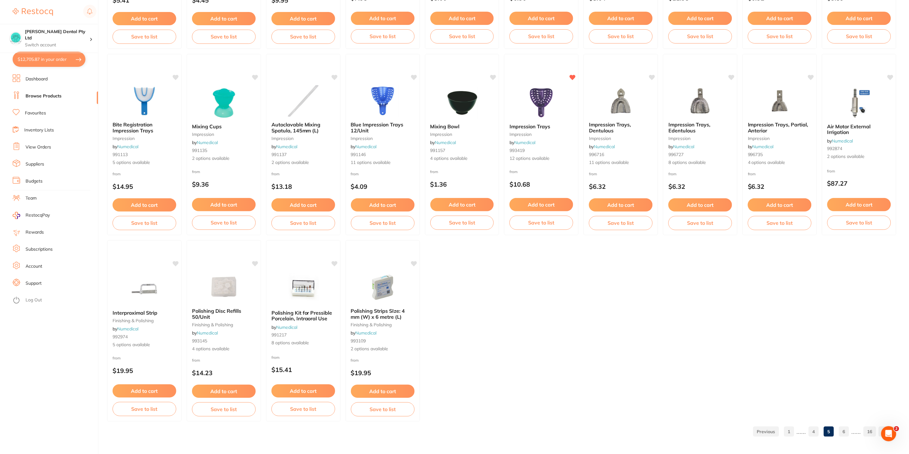
click at [845, 431] on link "6" at bounding box center [844, 431] width 10 height 13
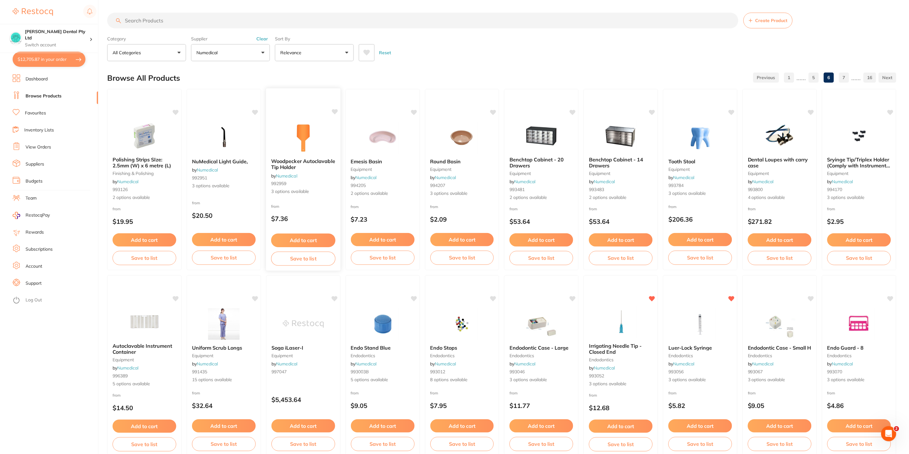
scroll to position [0, 0]
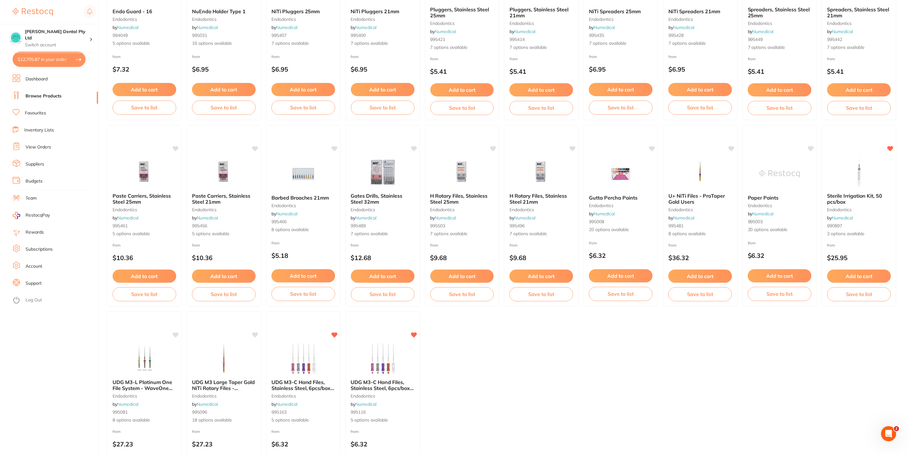
scroll to position [780, 0]
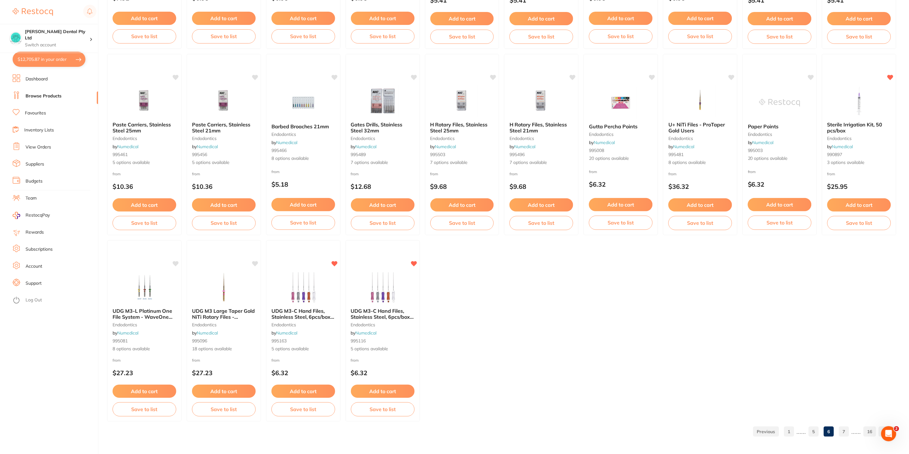
click at [844, 432] on link "7" at bounding box center [844, 431] width 10 height 13
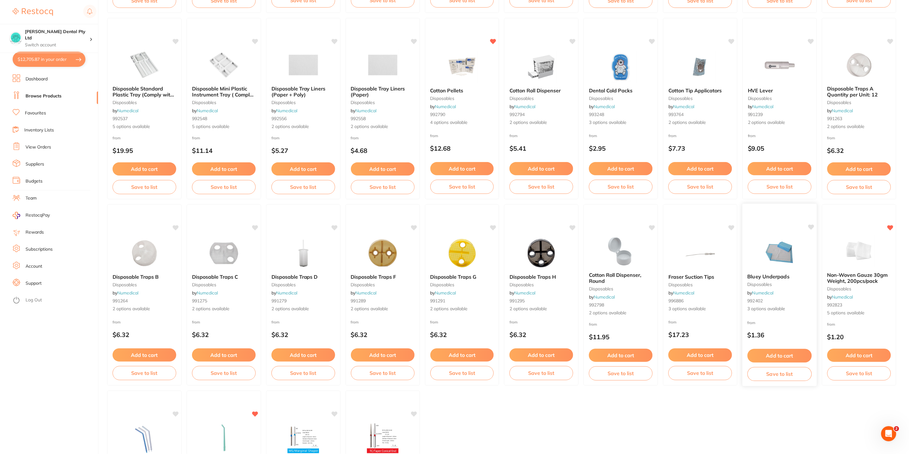
scroll to position [709, 0]
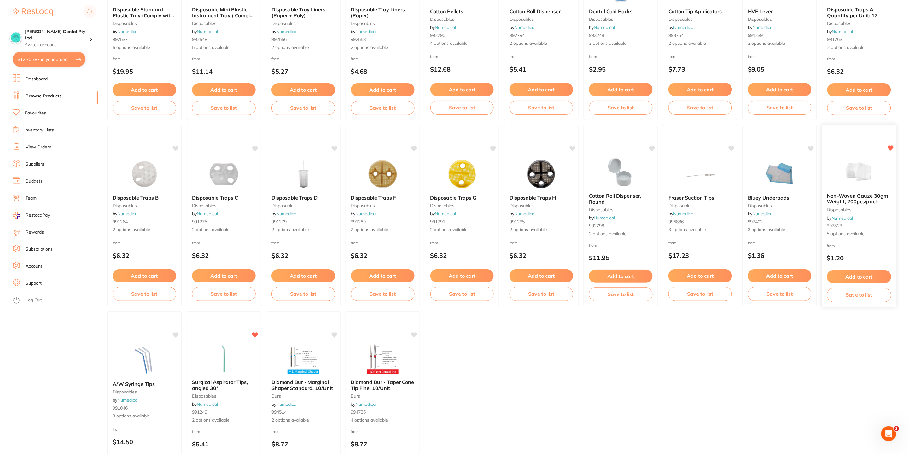
click at [854, 198] on span "Non-Woven Gauze 30gm Weight, 200pcs/pack" at bounding box center [857, 199] width 61 height 12
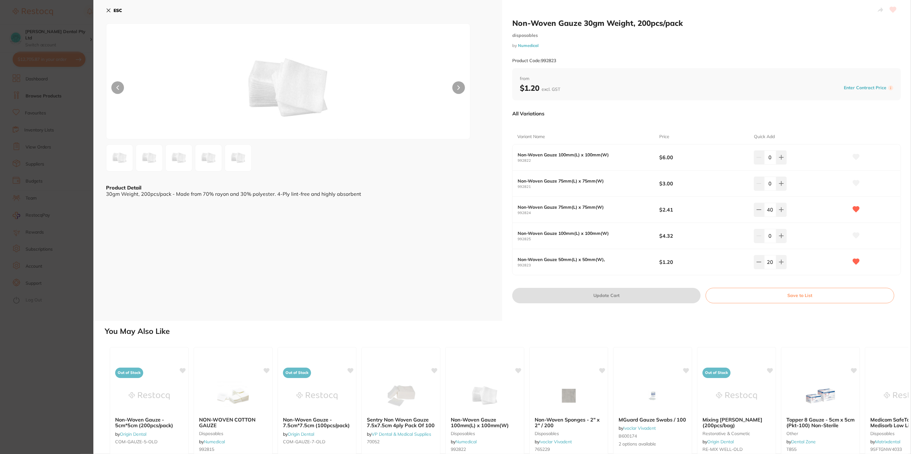
click at [649, 316] on div "Non-Woven Gauze 30gm Weight, 200pcs/pack disposables by Numedical Product Code:…" at bounding box center [706, 160] width 409 height 321
click at [111, 10] on button "ESC" at bounding box center [114, 10] width 16 height 11
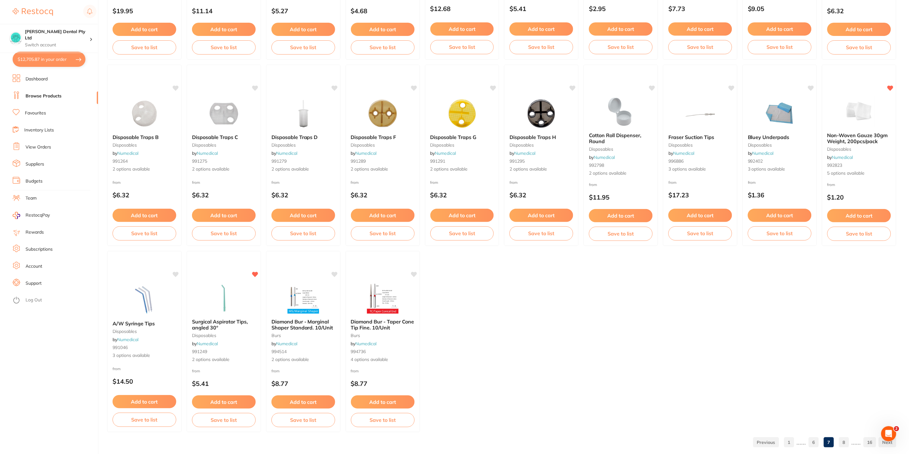
scroll to position [780, 0]
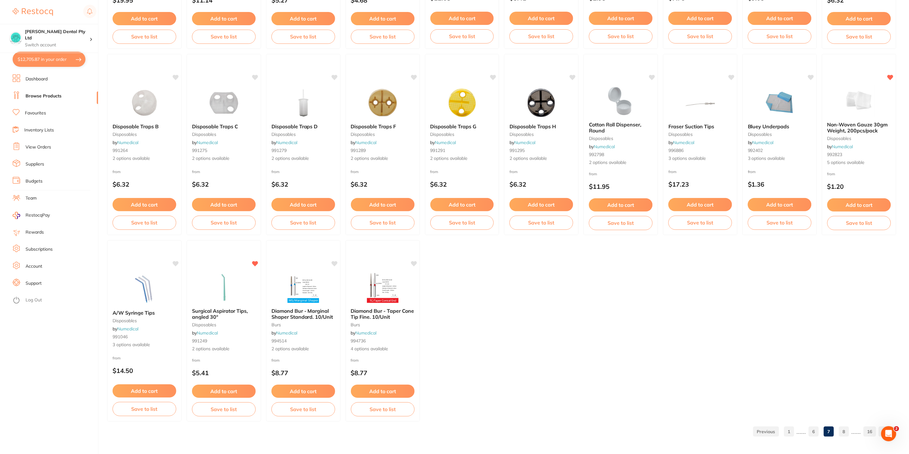
click at [844, 434] on link "8" at bounding box center [844, 431] width 10 height 13
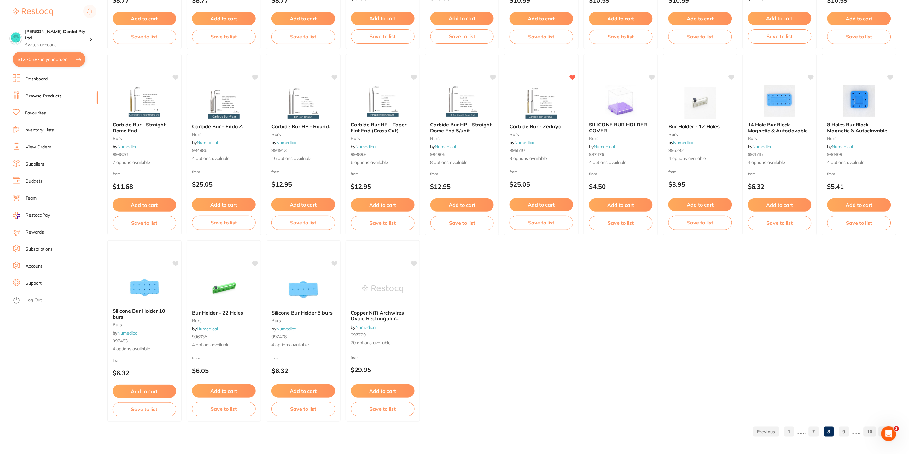
click at [847, 430] on link "9" at bounding box center [844, 431] width 10 height 13
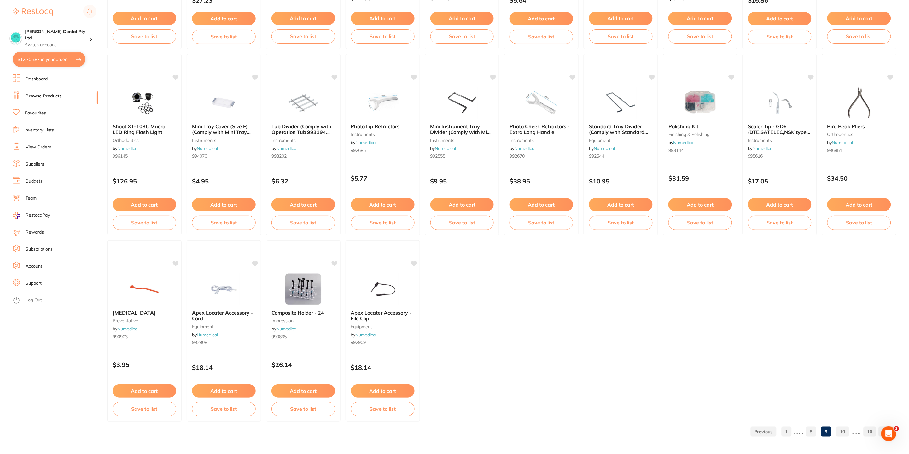
click at [846, 431] on link "10" at bounding box center [843, 431] width 13 height 13
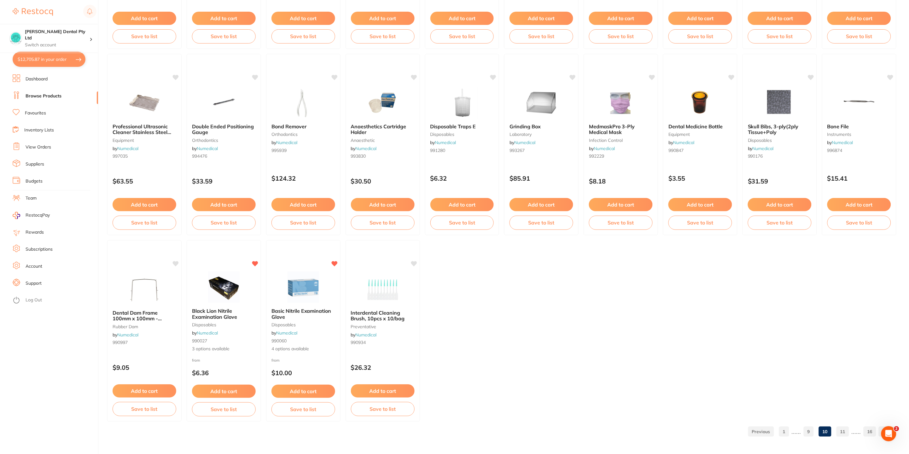
click at [844, 430] on link "11" at bounding box center [843, 431] width 13 height 13
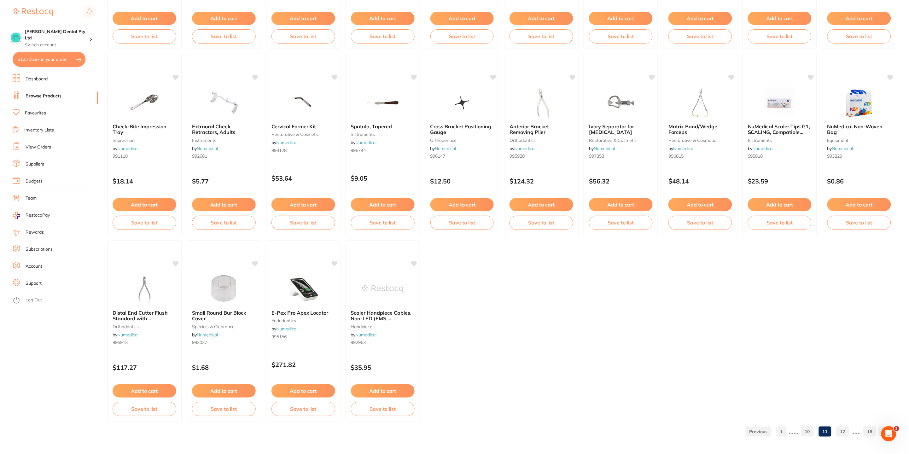
click at [841, 432] on link "12" at bounding box center [843, 431] width 13 height 13
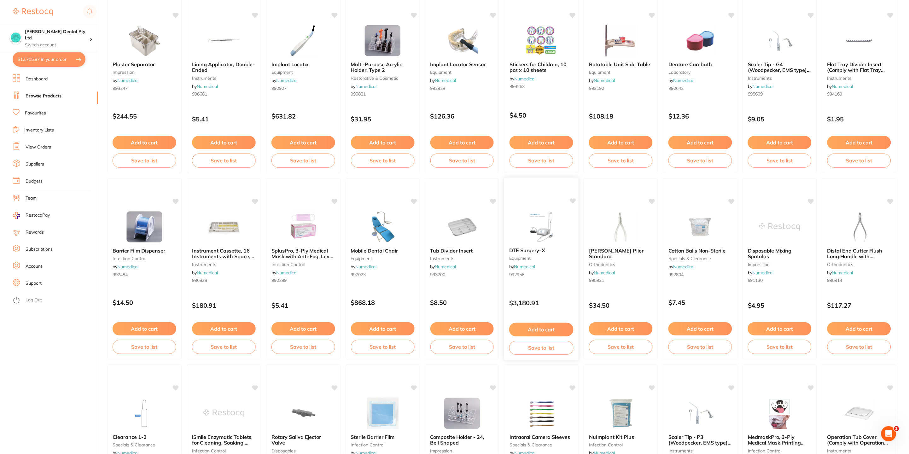
scroll to position [473, 0]
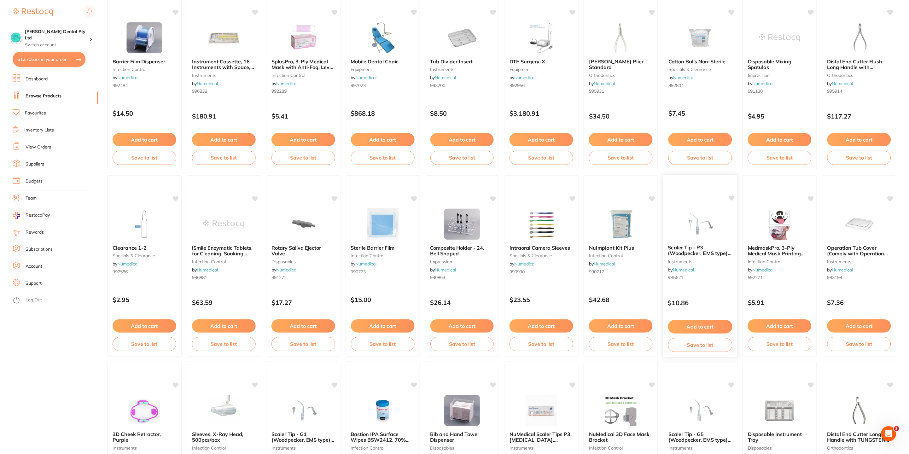
click at [680, 253] on span "Scaler Tip - P3 (Woodpecker, EMS type), PERIODONTAL" at bounding box center [700, 253] width 64 height 18
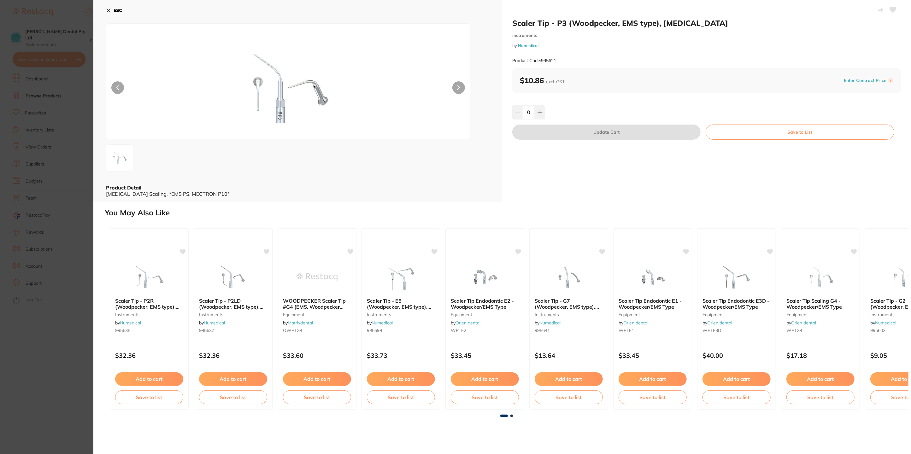
click at [109, 11] on icon at bounding box center [108, 10] width 3 height 3
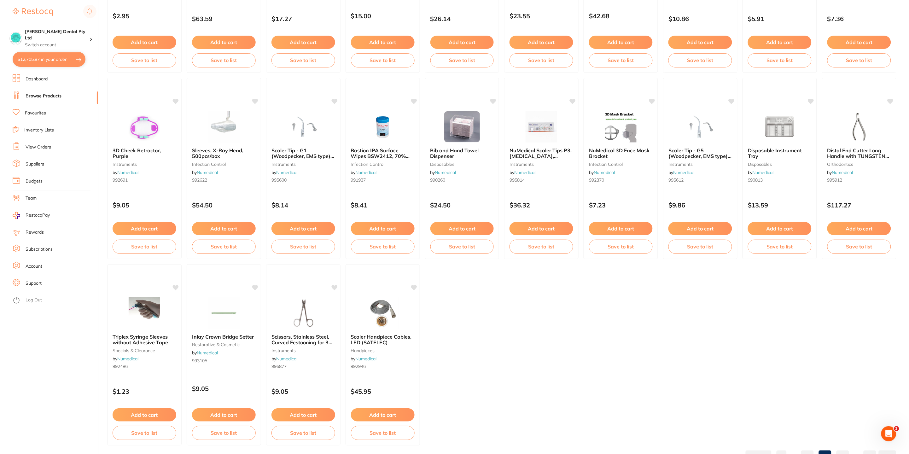
scroll to position [780, 0]
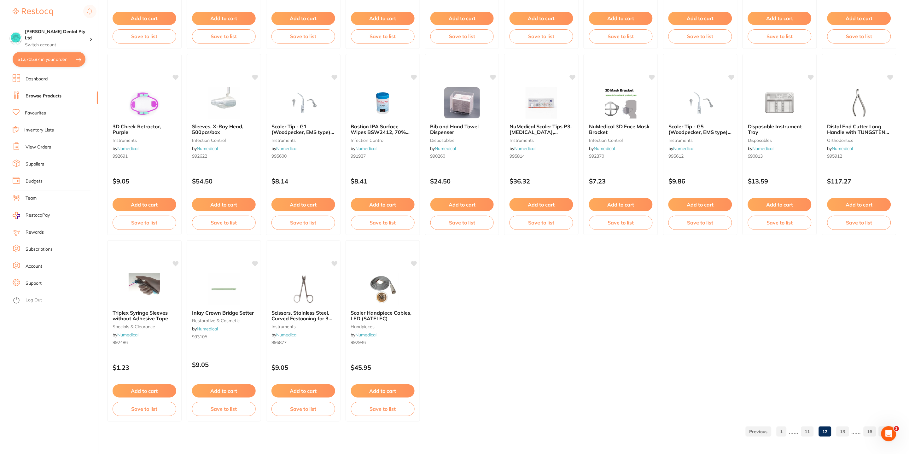
click at [843, 430] on link "13" at bounding box center [843, 431] width 13 height 13
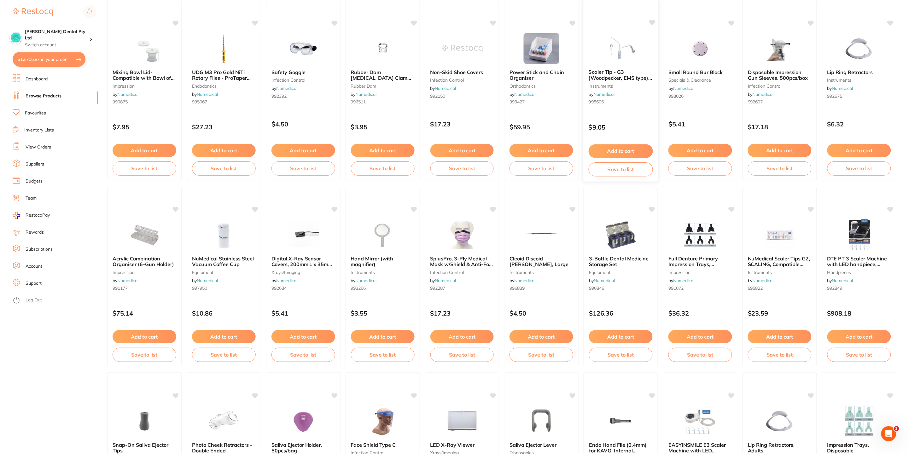
scroll to position [94, 0]
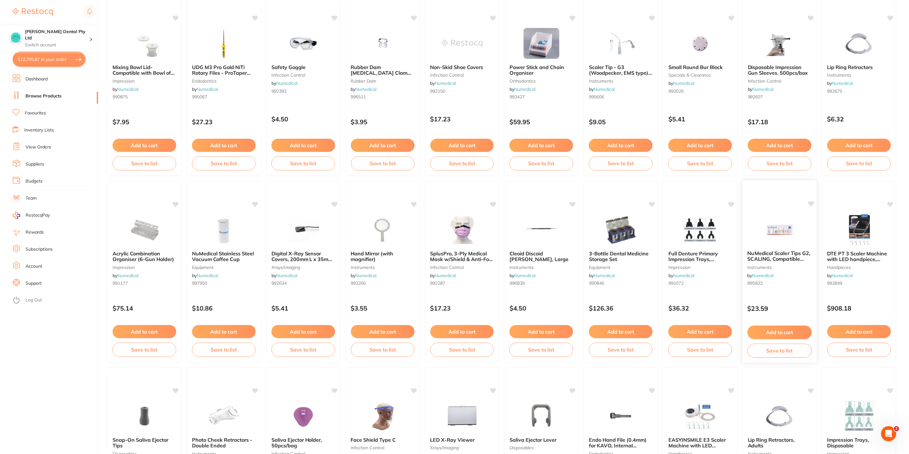
click at [795, 259] on span "NuMedical Scaler Tips G2, SCALING, Compatible with EMS and Woodpecker" at bounding box center [779, 262] width 63 height 24
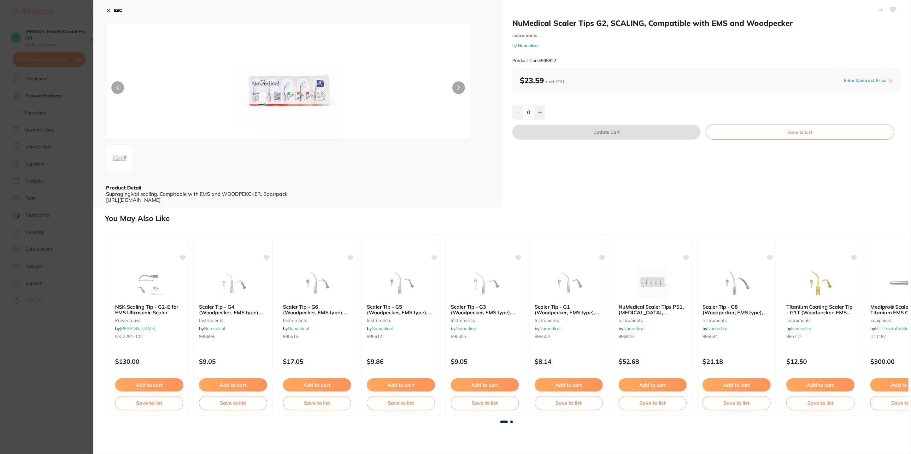
click at [110, 12] on icon at bounding box center [108, 10] width 5 height 5
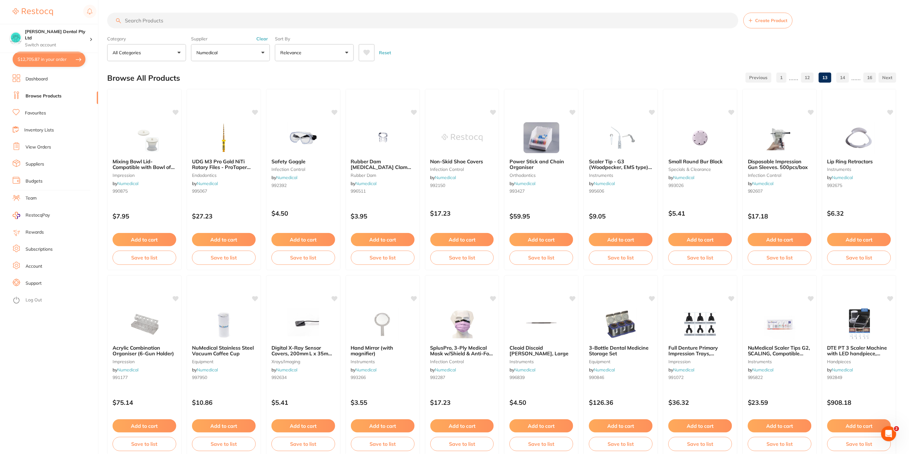
click at [180, 17] on input "search" at bounding box center [422, 21] width 631 height 16
